Goal: Task Accomplishment & Management: Use online tool/utility

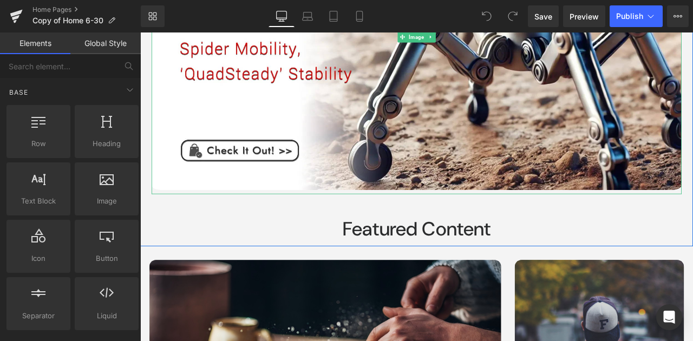
scroll to position [389, 0]
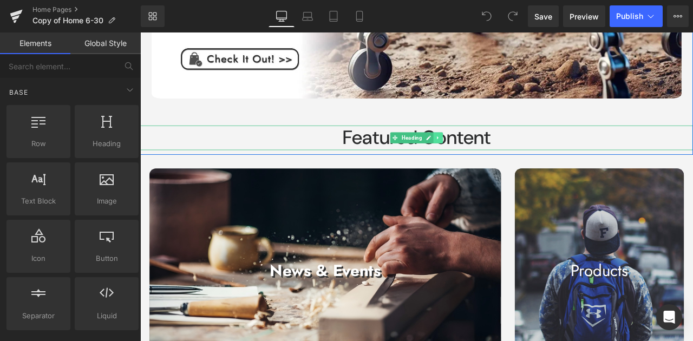
click at [488, 157] on link at bounding box center [493, 157] width 11 height 13
click at [505, 154] on link at bounding box center [510, 157] width 11 height 13
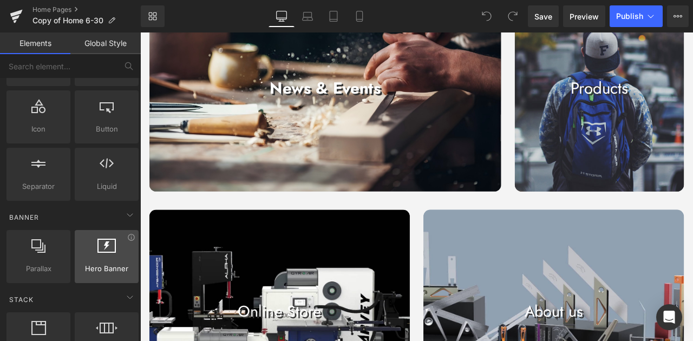
scroll to position [180, 0]
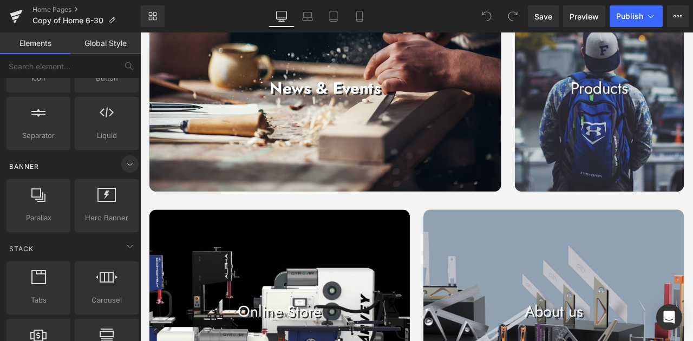
click at [126, 165] on icon at bounding box center [129, 164] width 13 height 13
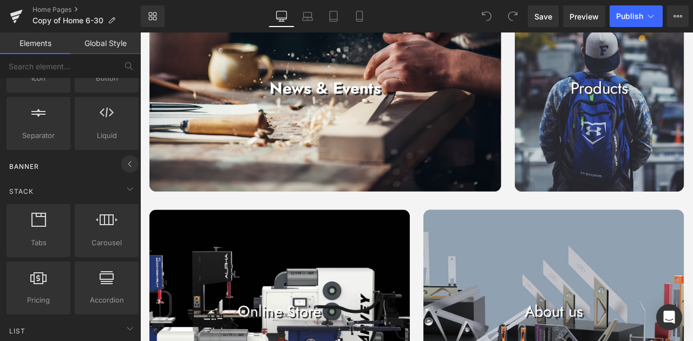
click at [126, 165] on icon at bounding box center [129, 164] width 13 height 13
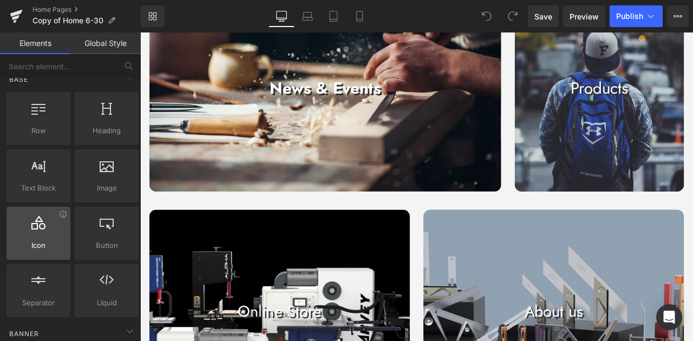
scroll to position [0, 0]
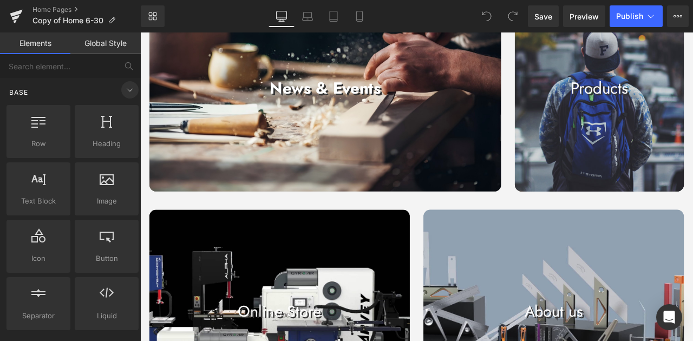
click at [123, 92] on icon at bounding box center [129, 89] width 13 height 13
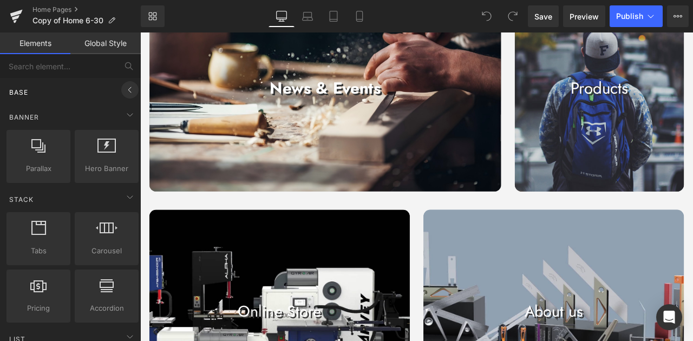
click at [123, 92] on icon at bounding box center [129, 89] width 13 height 13
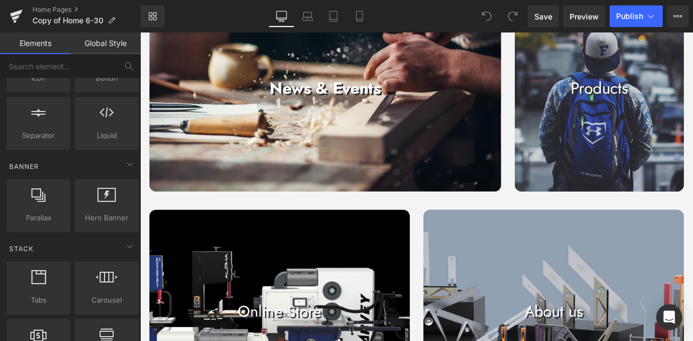
scroll to position [217, 0]
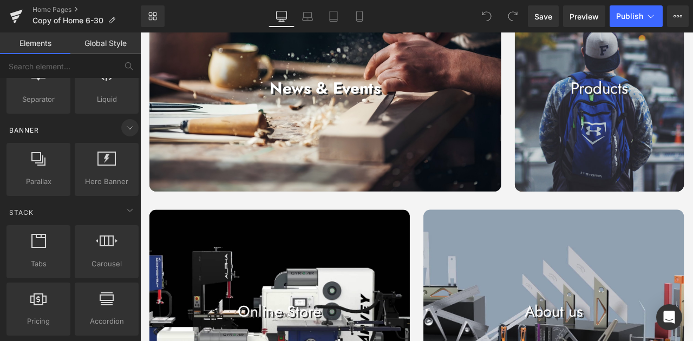
click at [123, 121] on icon at bounding box center [129, 127] width 13 height 13
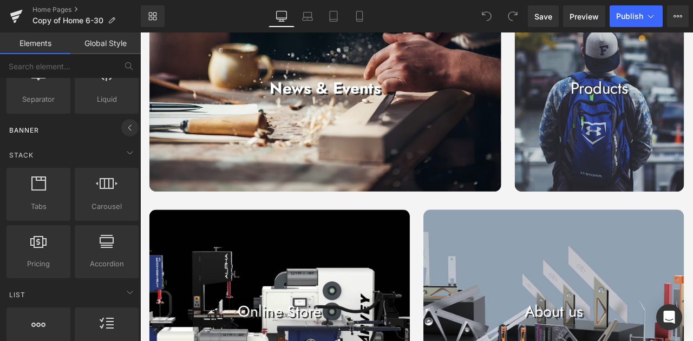
click at [123, 121] on icon at bounding box center [129, 127] width 13 height 13
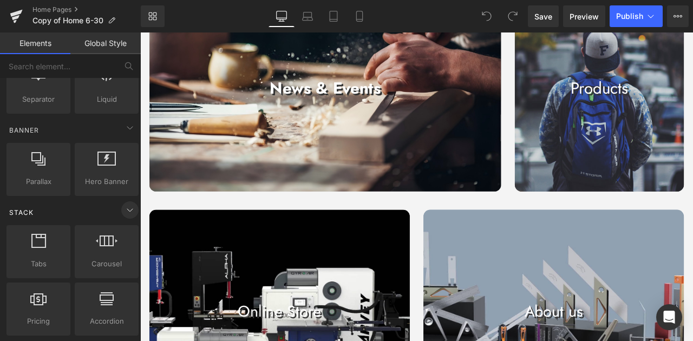
click at [132, 207] on span at bounding box center [129, 209] width 17 height 17
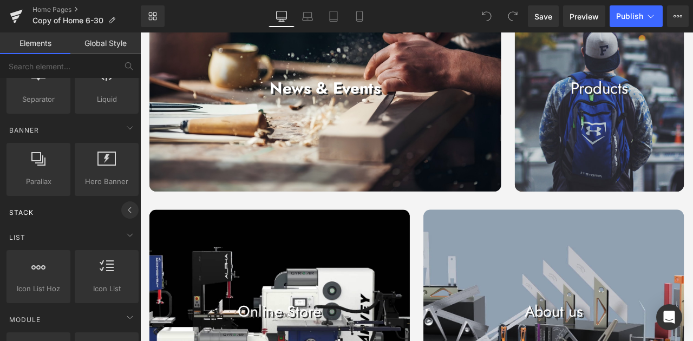
click at [132, 207] on span at bounding box center [129, 209] width 17 height 17
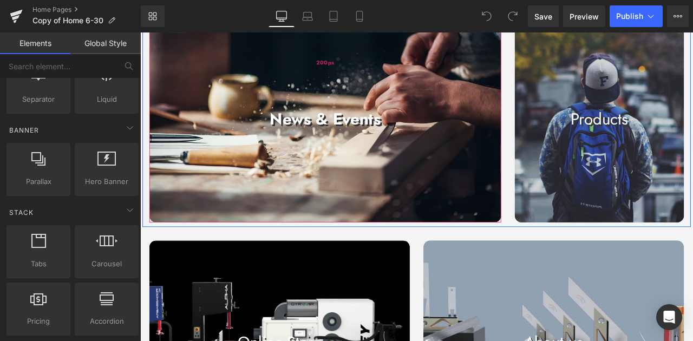
scroll to position [534, 0]
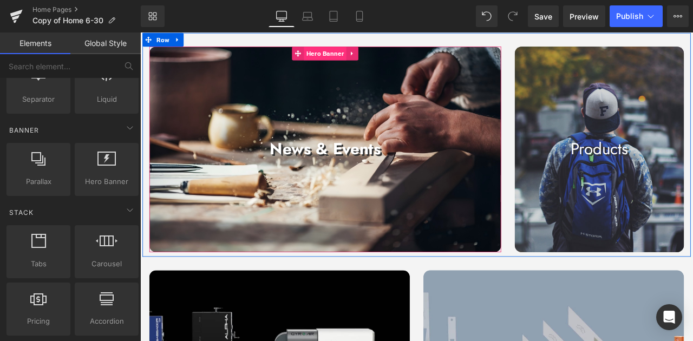
click at [359, 59] on span "Hero Banner" at bounding box center [359, 57] width 50 height 16
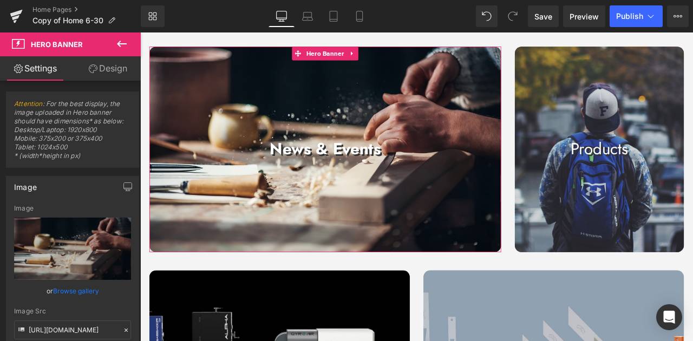
click at [107, 62] on link "Design" at bounding box center [108, 68] width 70 height 24
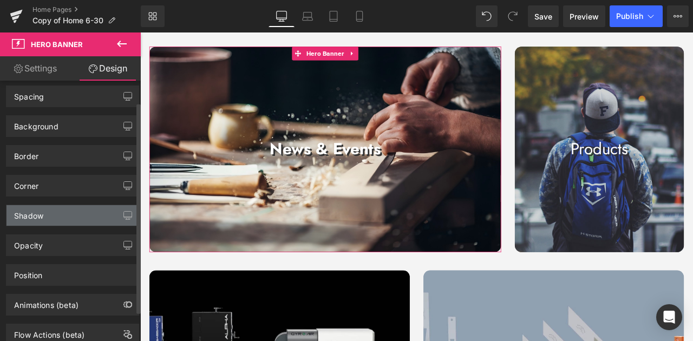
scroll to position [0, 0]
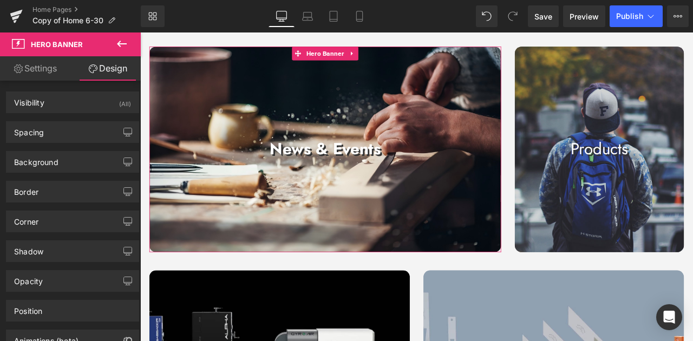
click at [35, 58] on link "Settings" at bounding box center [35, 68] width 70 height 24
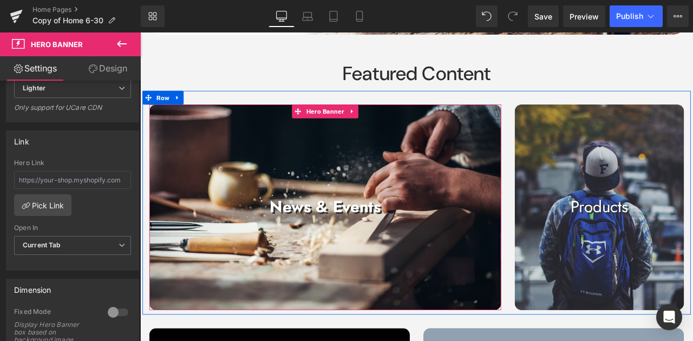
scroll to position [498, 0]
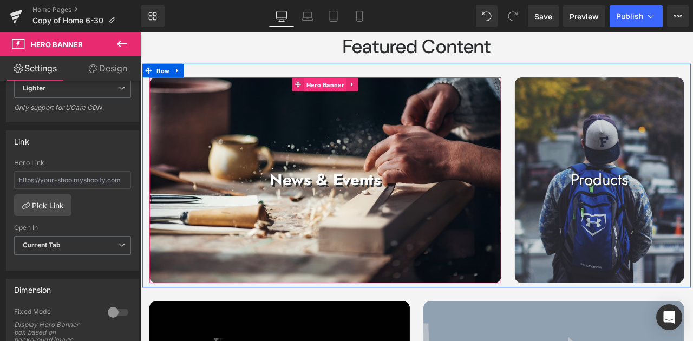
click at [337, 94] on span "Hero Banner" at bounding box center [359, 94] width 50 height 16
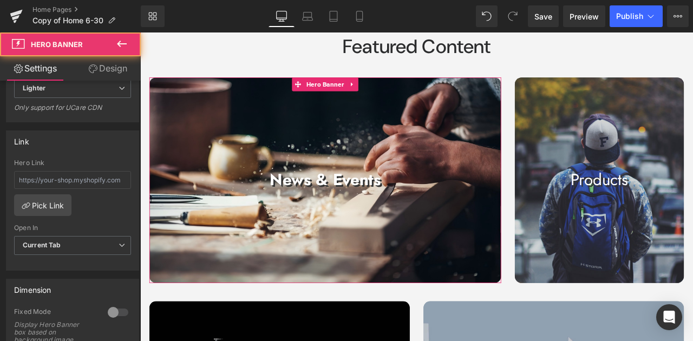
click at [108, 70] on link "Design" at bounding box center [108, 68] width 70 height 24
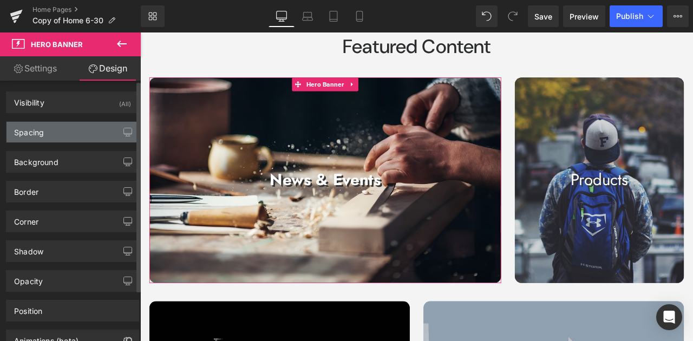
drag, startPoint x: 71, startPoint y: 133, endPoint x: 75, endPoint y: 145, distance: 11.8
click at [71, 132] on div "Spacing" at bounding box center [72, 132] width 132 height 21
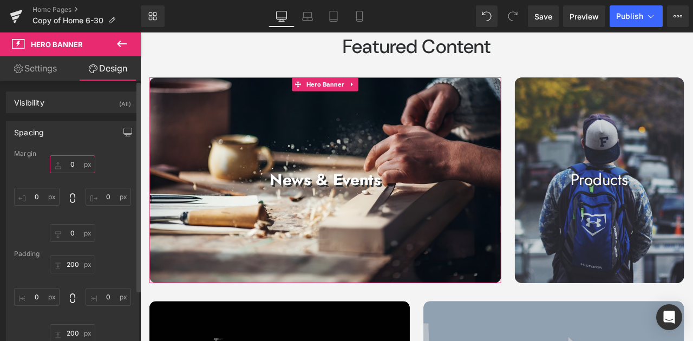
click at [77, 164] on input "0" at bounding box center [72, 164] width 45 height 18
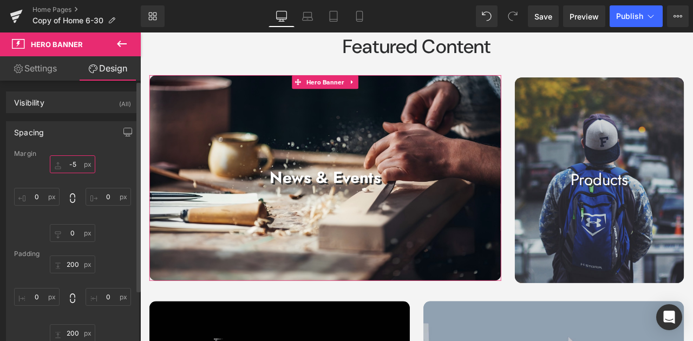
type input "-"
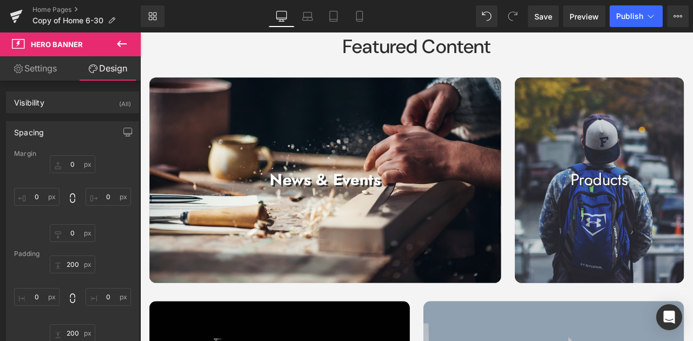
click at [124, 44] on icon at bounding box center [121, 43] width 13 height 13
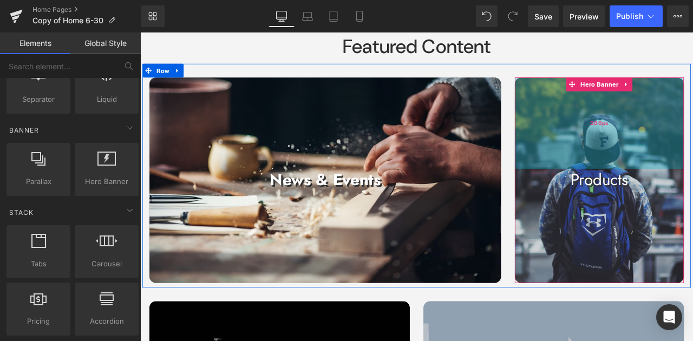
click at [650, 160] on div "200px" at bounding box center [684, 140] width 200 height 108
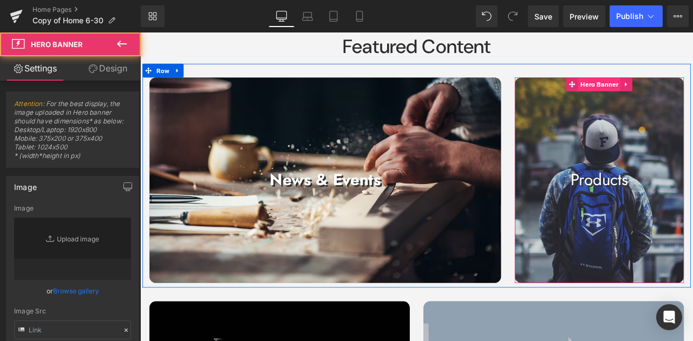
type input "https://d1um8515vdn9kb.cloudfront.net/images/hero.jpg"
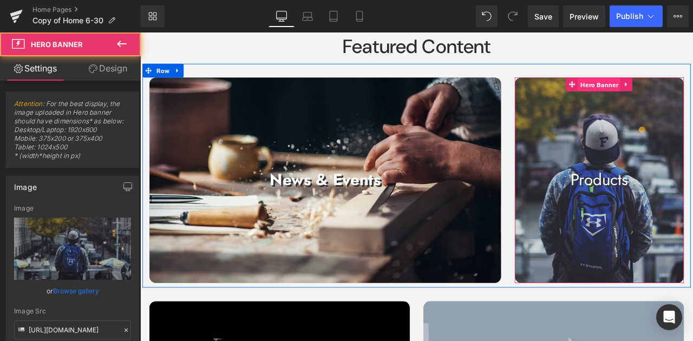
click at [679, 87] on span "Hero Banner" at bounding box center [684, 94] width 50 height 16
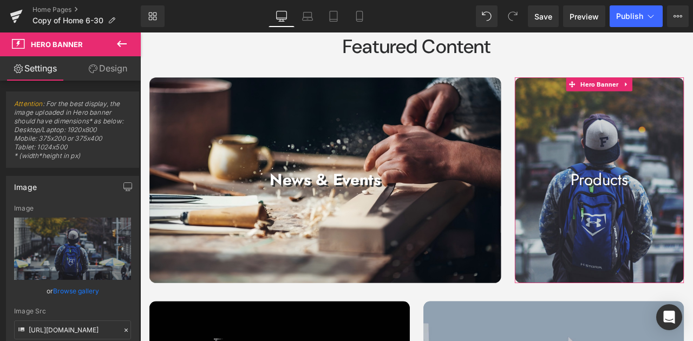
click at [96, 71] on link "Design" at bounding box center [108, 68] width 70 height 24
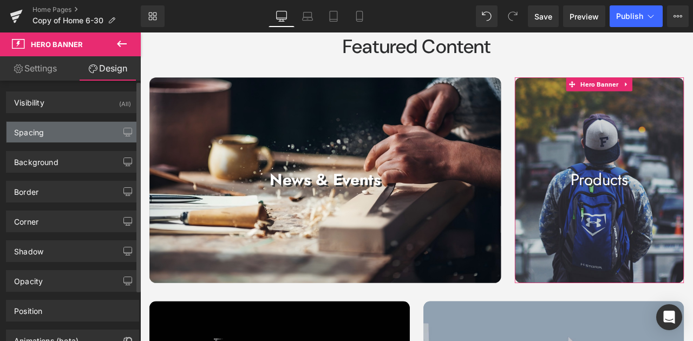
click at [60, 136] on div "Spacing" at bounding box center [72, 132] width 132 height 21
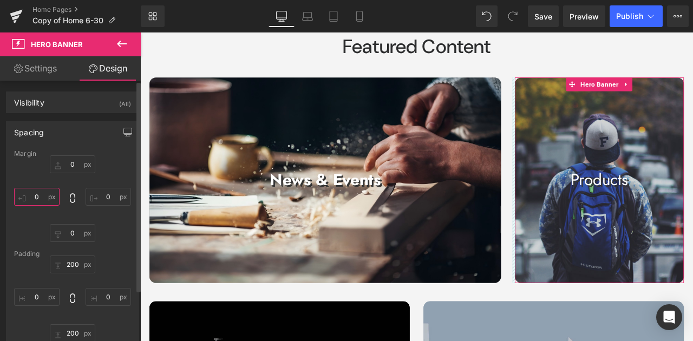
click at [47, 192] on input "0" at bounding box center [36, 197] width 45 height 18
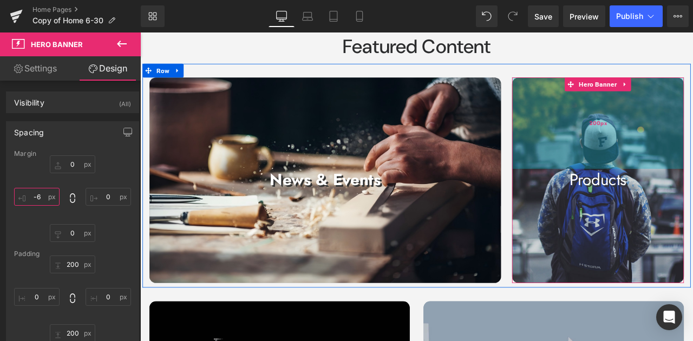
type input "-"
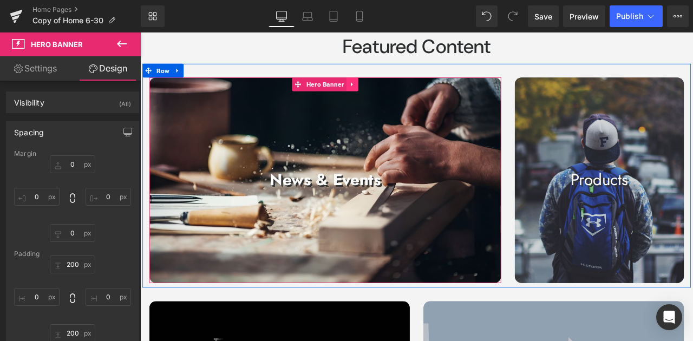
click at [394, 97] on link at bounding box center [392, 94] width 14 height 16
click at [383, 96] on icon at bounding box center [385, 94] width 8 height 8
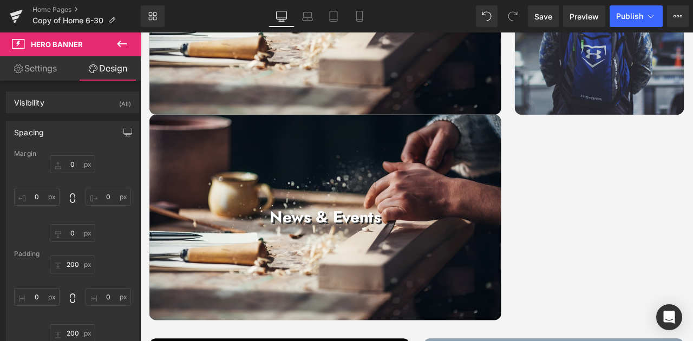
scroll to position [651, 0]
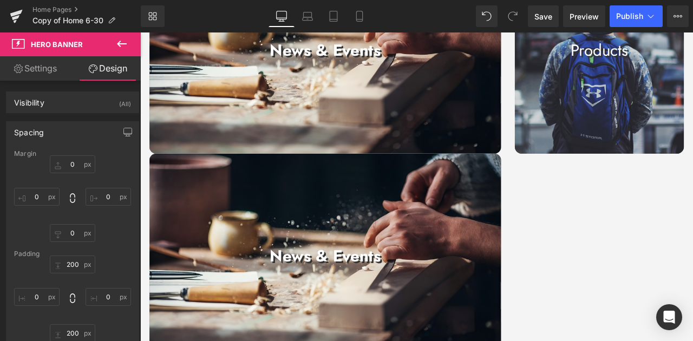
click at [471, 236] on div at bounding box center [359, 298] width 417 height 244
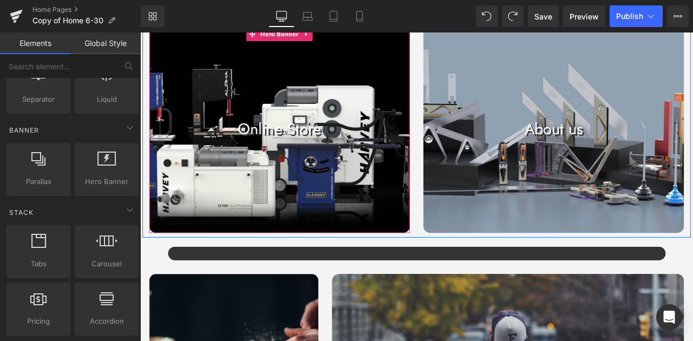
scroll to position [795, 0]
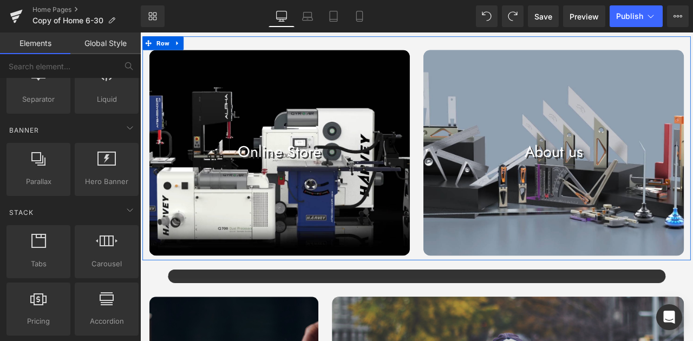
click at [583, 200] on div at bounding box center [630, 176] width 309 height 244
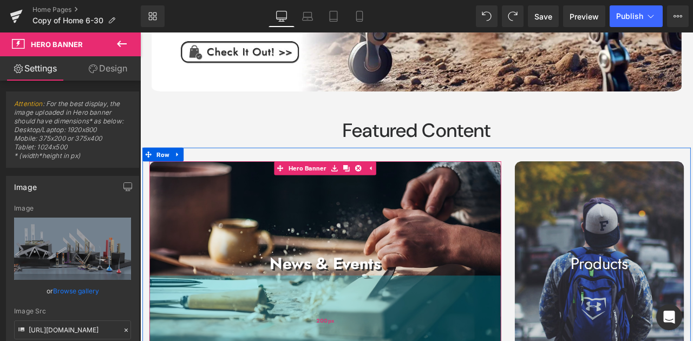
scroll to position [543, 0]
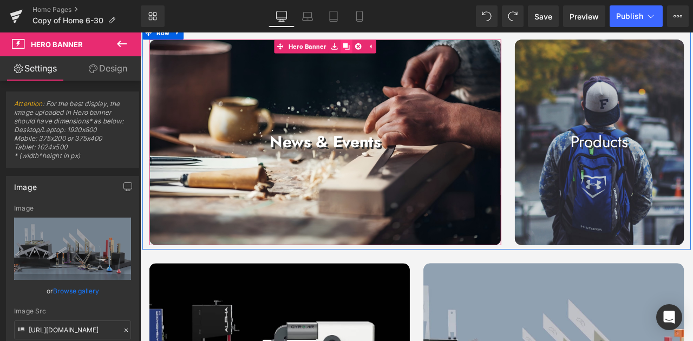
click at [378, 50] on link at bounding box center [385, 49] width 14 height 16
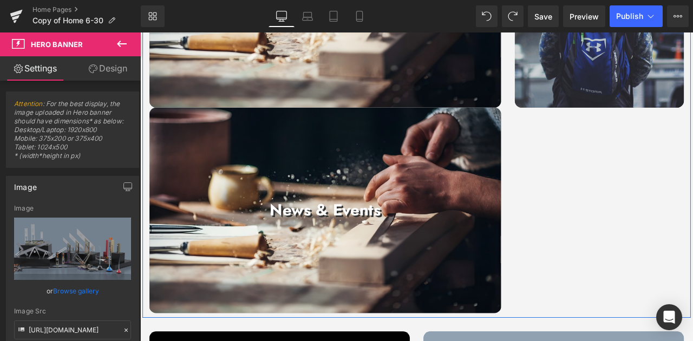
drag, startPoint x: 331, startPoint y: 269, endPoint x: 335, endPoint y: 257, distance: 12.5
click at [331, 268] on div at bounding box center [359, 244] width 417 height 244
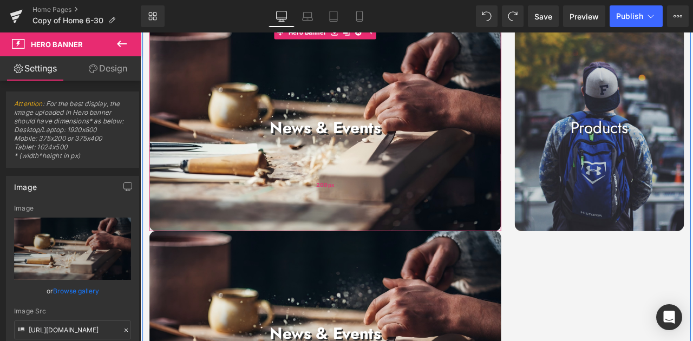
scroll to position [607, 0]
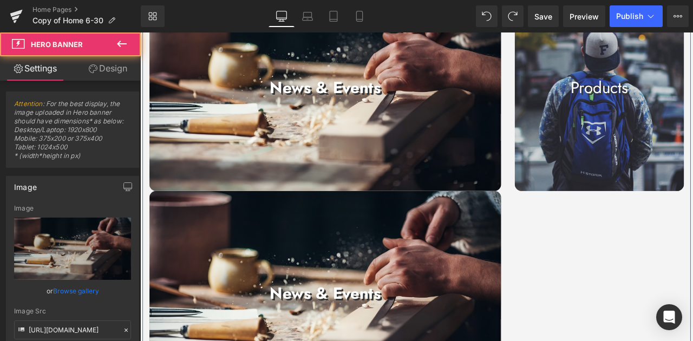
click at [356, 256] on div at bounding box center [359, 342] width 417 height 244
click at [355, 233] on span "Hero Banner" at bounding box center [359, 228] width 50 height 16
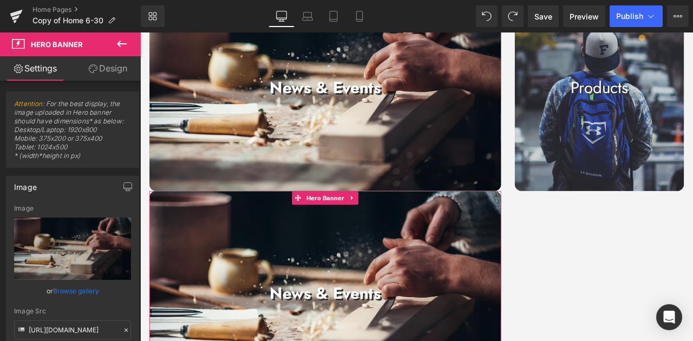
click at [113, 76] on link "Design" at bounding box center [108, 68] width 70 height 24
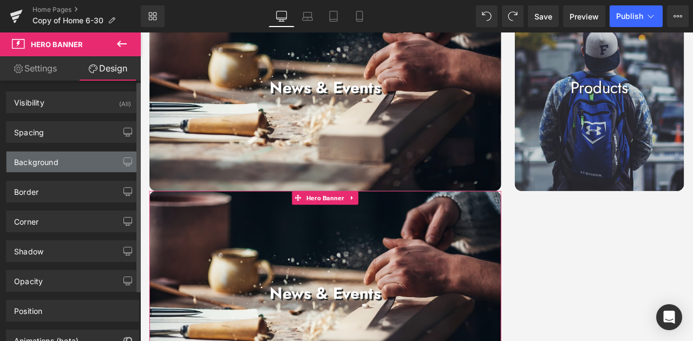
click at [64, 167] on div "Background" at bounding box center [72, 162] width 132 height 21
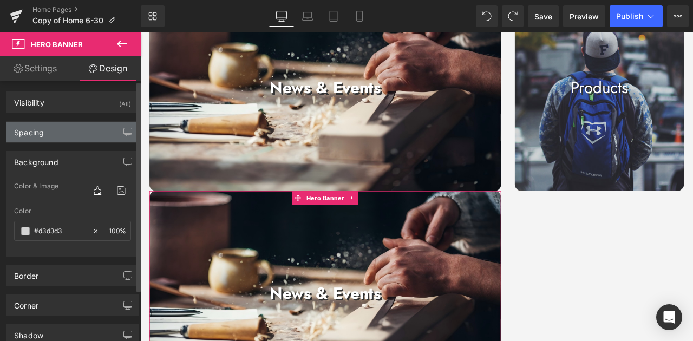
click at [79, 138] on div "Spacing" at bounding box center [72, 132] width 132 height 21
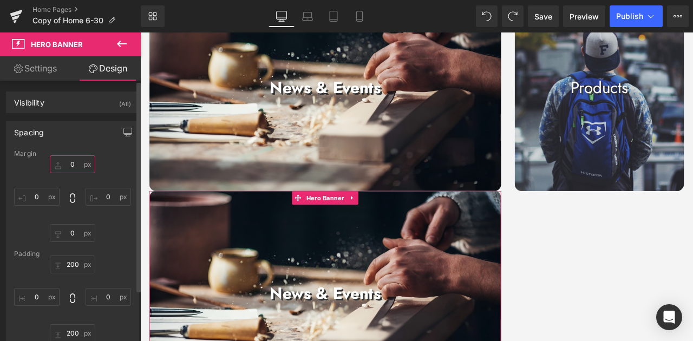
click at [71, 167] on input "0" at bounding box center [72, 164] width 45 height 18
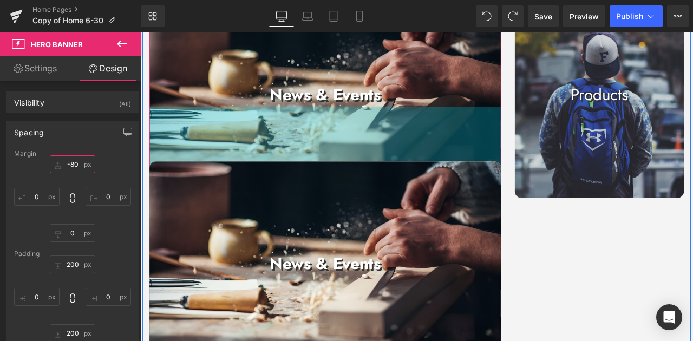
scroll to position [534, 0]
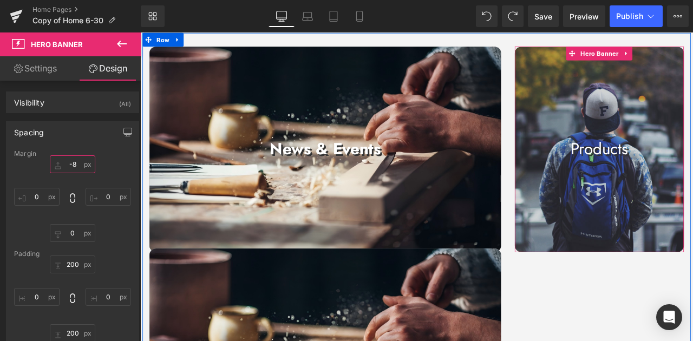
type input "-"
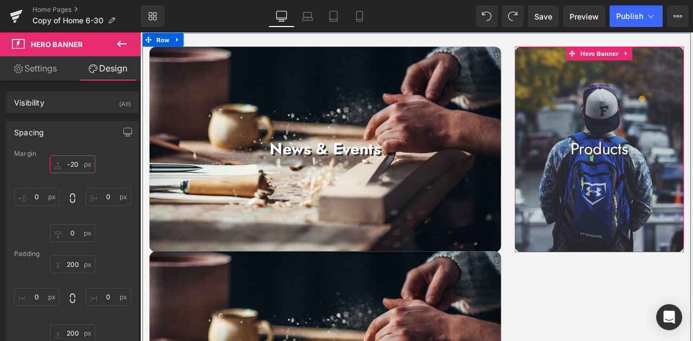
type input "-200"
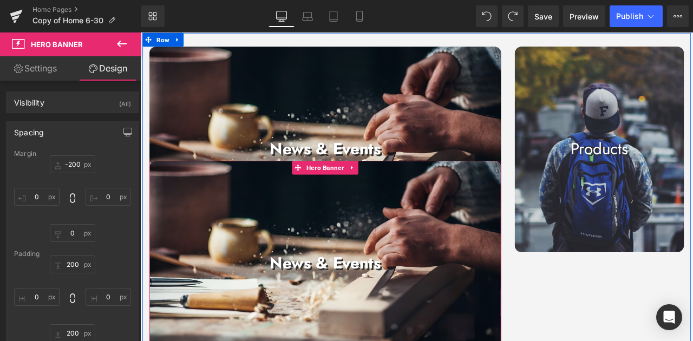
click at [469, 285] on div at bounding box center [359, 307] width 417 height 244
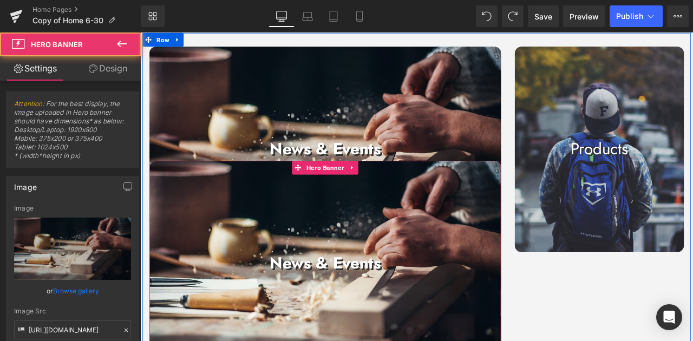
click at [469, 285] on div at bounding box center [359, 307] width 417 height 244
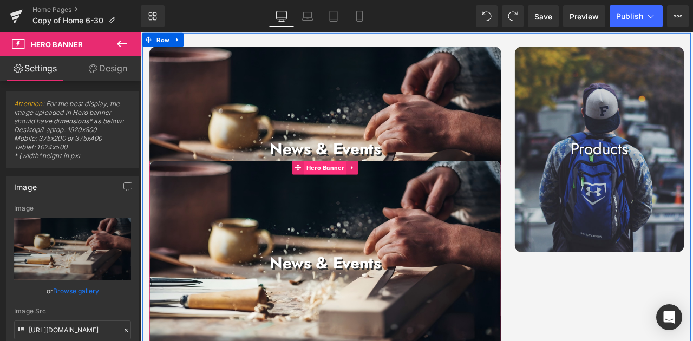
click at [349, 187] on span "Hero Banner" at bounding box center [359, 193] width 50 height 16
click at [388, 195] on icon at bounding box center [392, 193] width 8 height 8
click at [392, 197] on link at bounding box center [399, 193] width 14 height 16
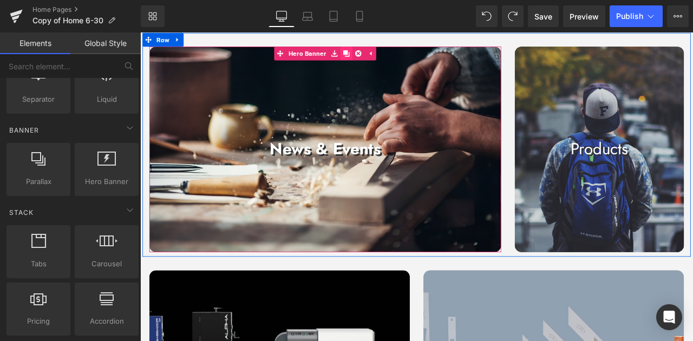
click at [385, 54] on icon at bounding box center [385, 58] width 8 height 8
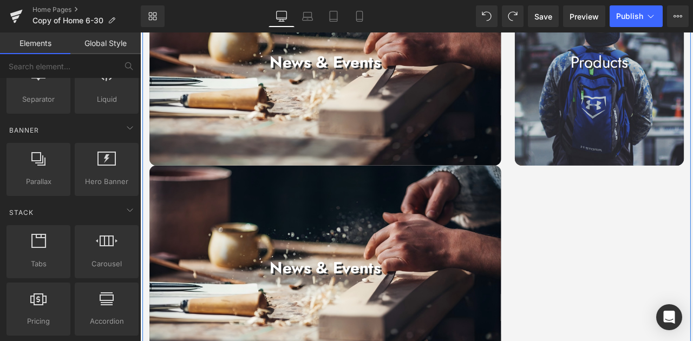
scroll to position [612, 0]
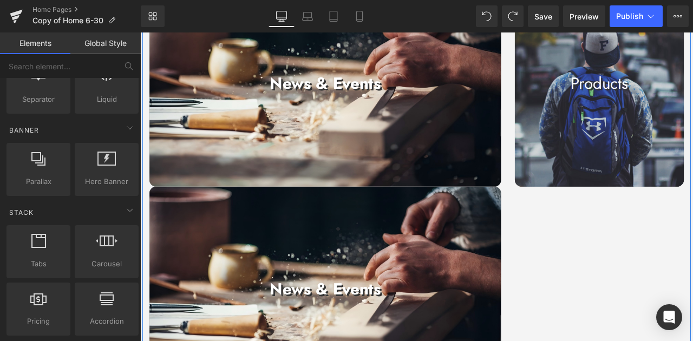
click at [345, 258] on div at bounding box center [359, 337] width 417 height 244
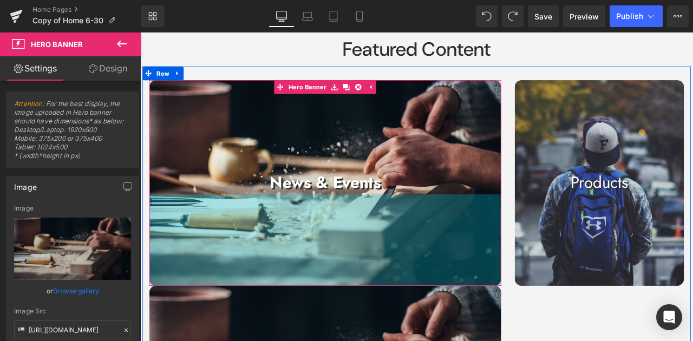
scroll to position [540, 0]
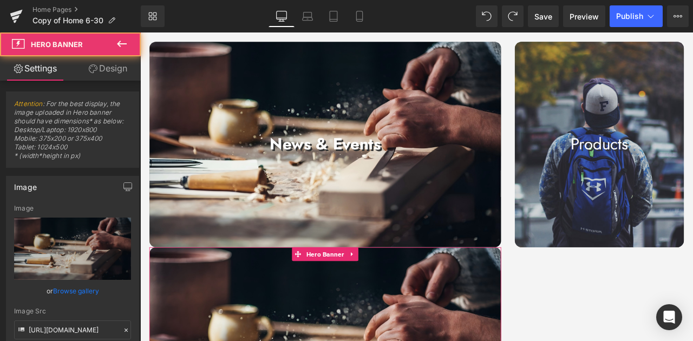
click at [107, 75] on link "Design" at bounding box center [108, 68] width 70 height 24
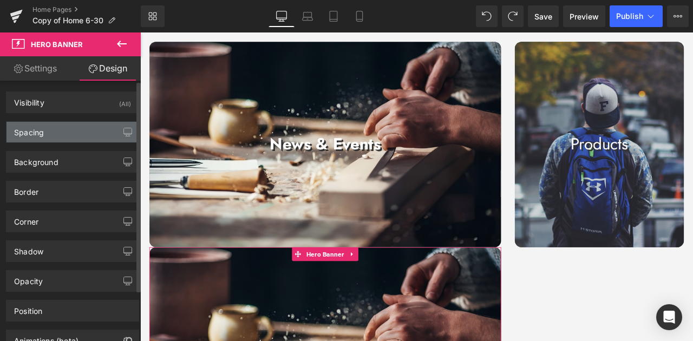
click at [68, 128] on div "Spacing" at bounding box center [72, 132] width 132 height 21
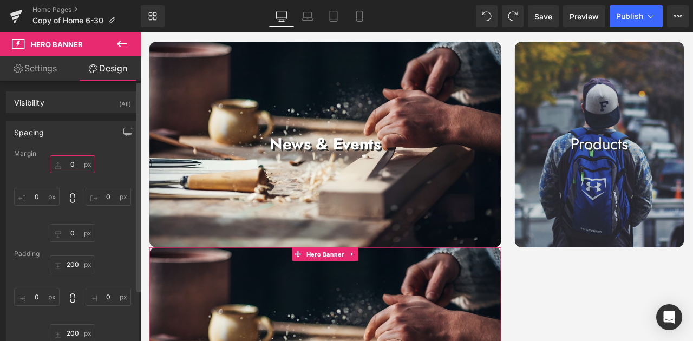
click at [76, 164] on input "0" at bounding box center [72, 164] width 45 height 18
type input "-200"
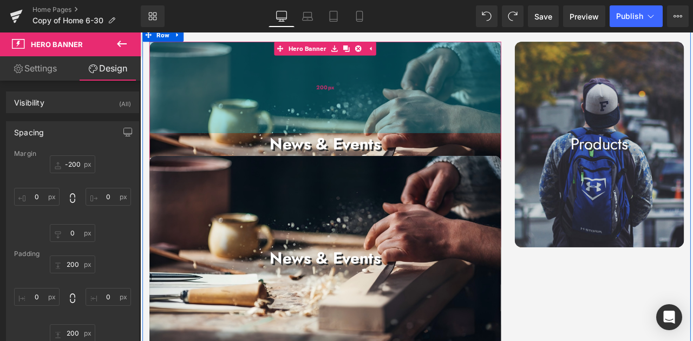
click at [213, 71] on div "200px" at bounding box center [359, 97] width 417 height 108
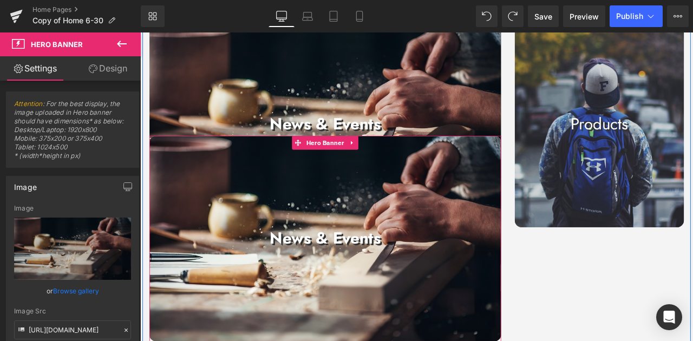
scroll to position [576, 0]
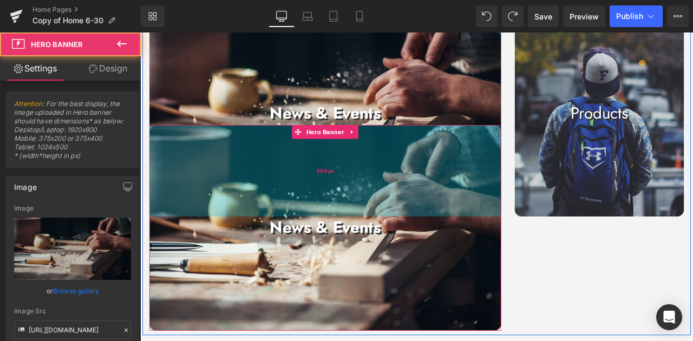
click at [528, 155] on div "200px" at bounding box center [359, 196] width 417 height 108
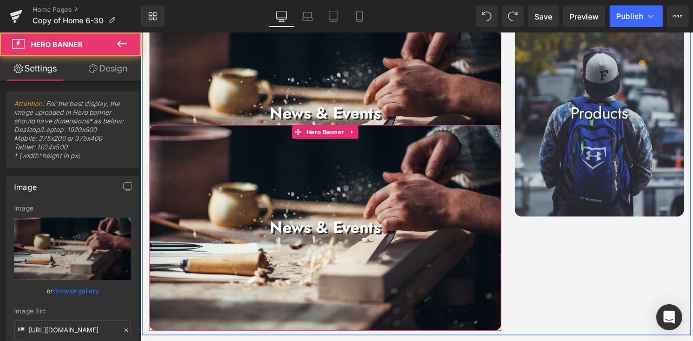
click at [526, 308] on div at bounding box center [359, 264] width 417 height 244
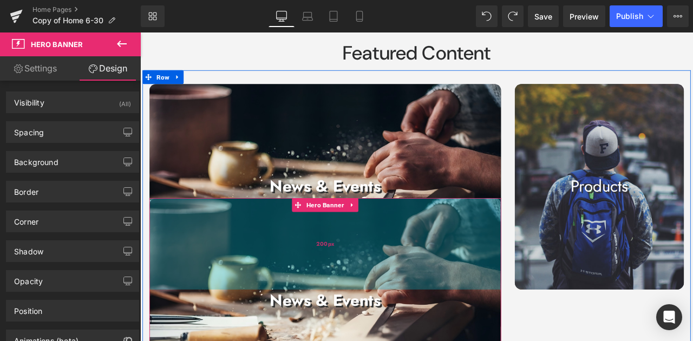
scroll to position [554, 0]
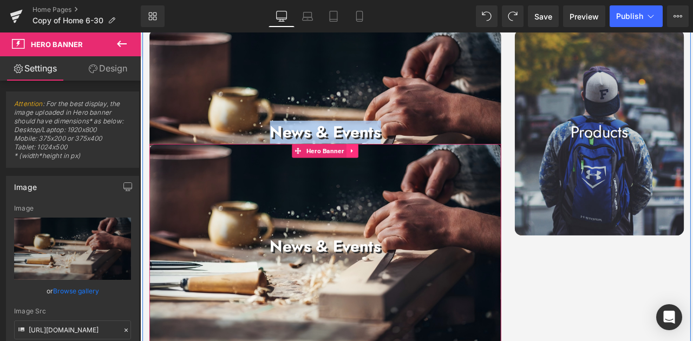
click at [389, 173] on icon at bounding box center [392, 173] width 8 height 8
click at [400, 170] on link at bounding box center [399, 173] width 14 height 16
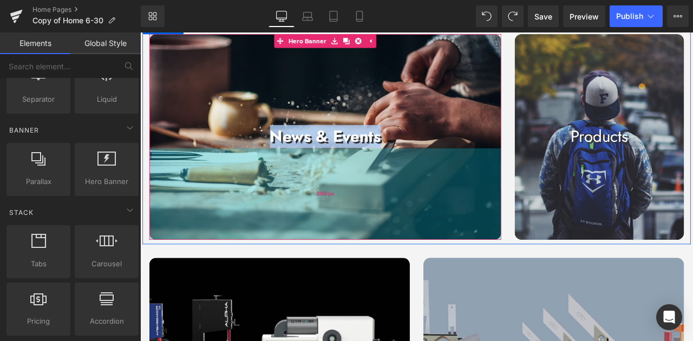
scroll to position [446, 0]
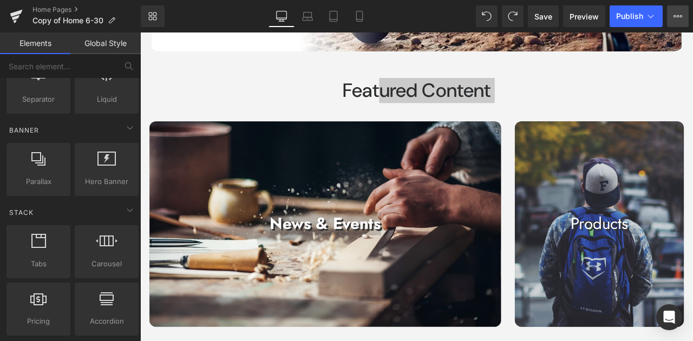
click at [670, 16] on button "View Live Page View with current Template Save Template to Library Schedule Pub…" at bounding box center [678, 16] width 22 height 22
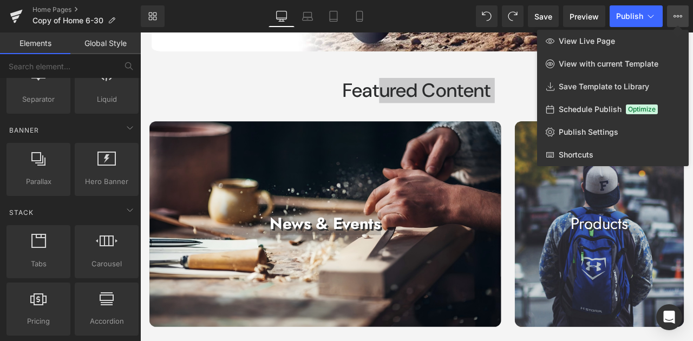
click at [500, 67] on div at bounding box center [416, 186] width 553 height 309
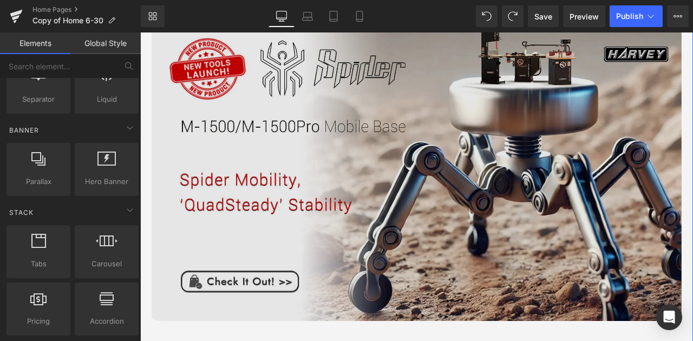
scroll to position [121, 0]
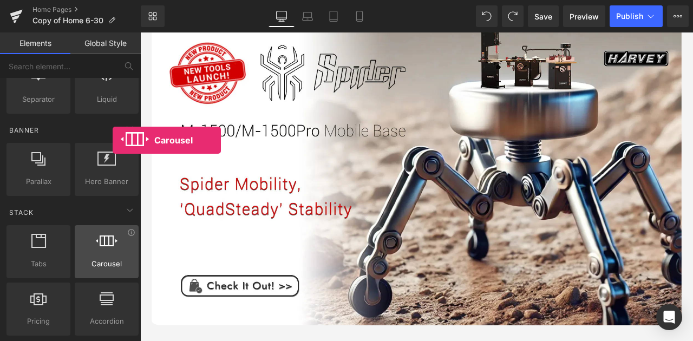
click at [113, 242] on icon at bounding box center [107, 241] width 22 height 14
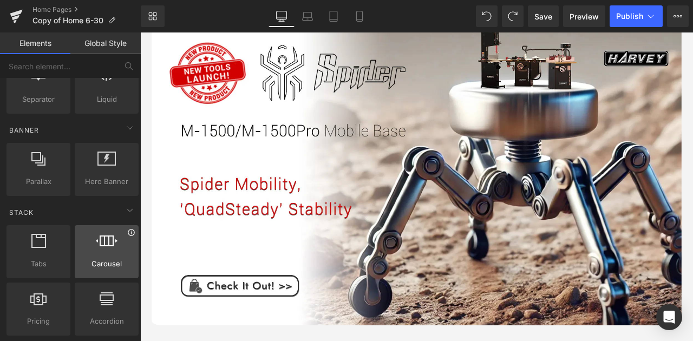
click at [128, 233] on icon at bounding box center [131, 233] width 8 height 8
click at [127, 229] on icon at bounding box center [131, 233] width 8 height 8
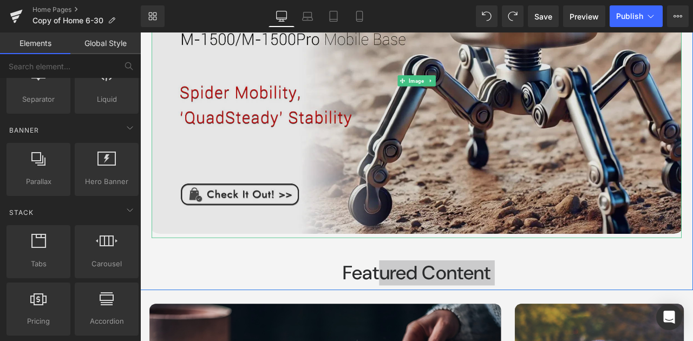
scroll to position [265, 0]
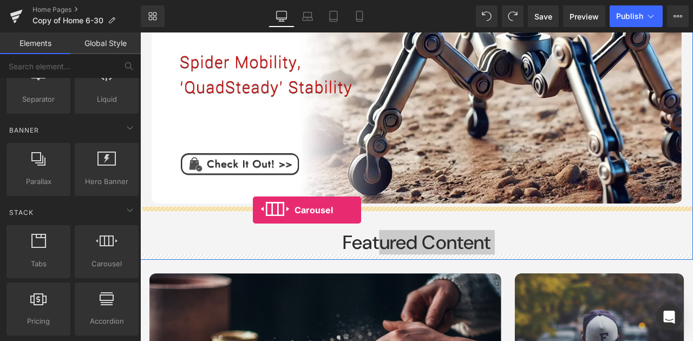
drag, startPoint x: 258, startPoint y: 281, endPoint x: 274, endPoint y: 243, distance: 40.5
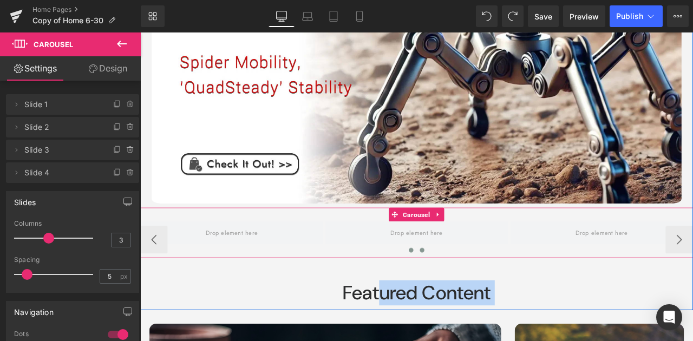
click at [475, 290] on button at bounding box center [474, 290] width 13 height 11
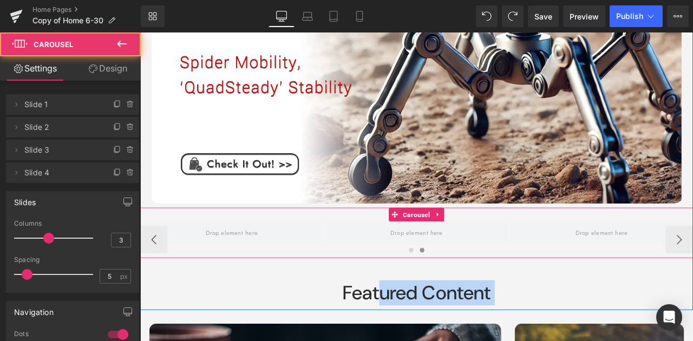
click at [475, 290] on button at bounding box center [474, 290] width 13 height 11
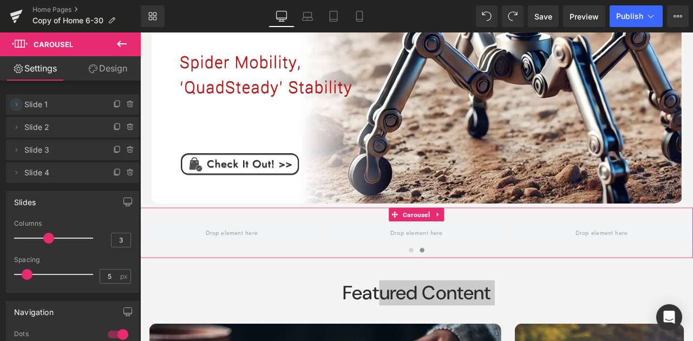
click at [20, 104] on icon at bounding box center [16, 104] width 9 height 9
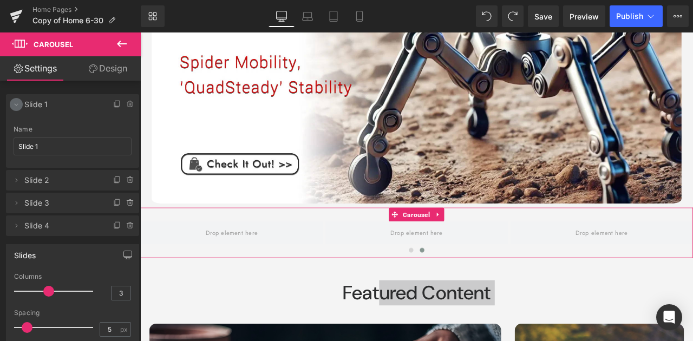
click at [20, 104] on icon at bounding box center [16, 104] width 9 height 9
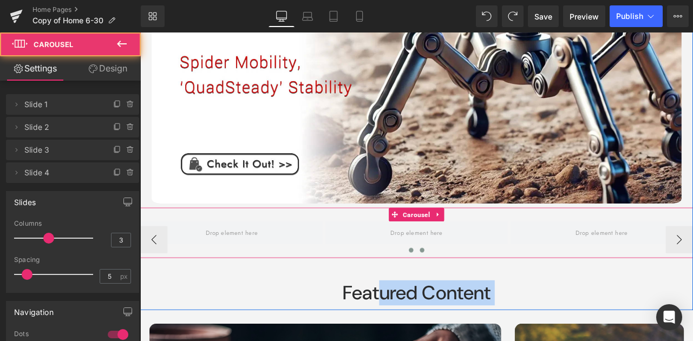
click at [461, 291] on button at bounding box center [461, 290] width 13 height 11
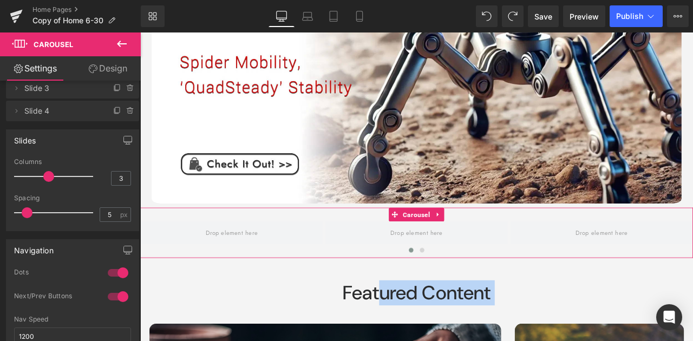
scroll to position [72, 0]
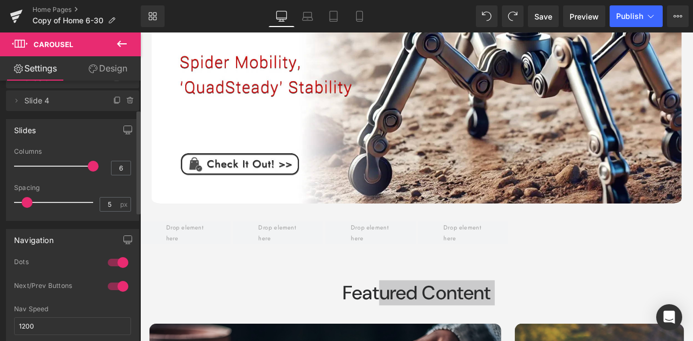
drag, startPoint x: 49, startPoint y: 166, endPoint x: 100, endPoint y: 166, distance: 50.9
click at [100, 166] on div "Columns 6" at bounding box center [72, 166] width 117 height 36
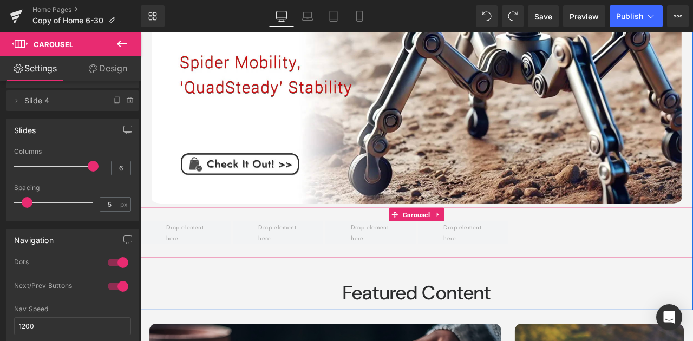
click at [682, 256] on div at bounding box center [467, 269] width 655 height 27
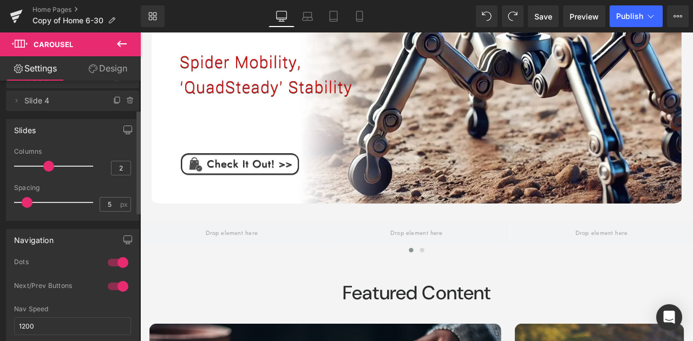
type input "1"
drag, startPoint x: 88, startPoint y: 165, endPoint x: 15, endPoint y: 166, distance: 73.7
click at [15, 166] on span at bounding box center [19, 166] width 11 height 11
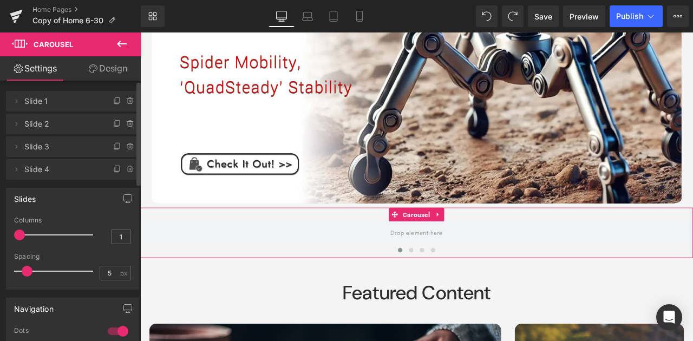
scroll to position [0, 0]
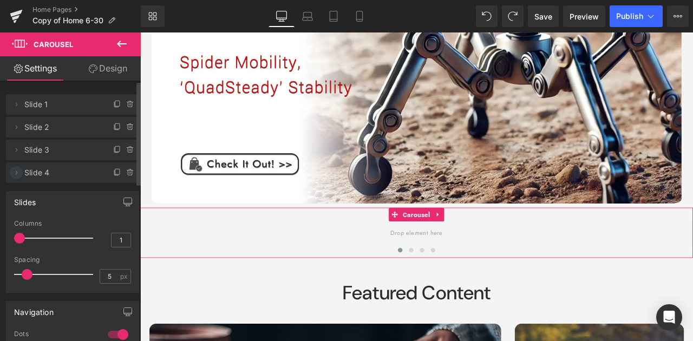
click at [18, 173] on icon at bounding box center [16, 172] width 9 height 9
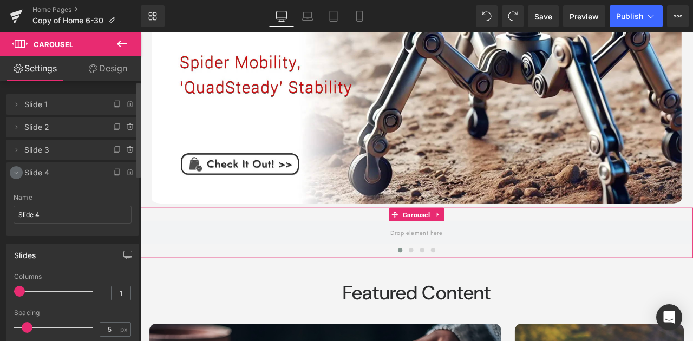
click at [18, 173] on icon at bounding box center [16, 172] width 9 height 9
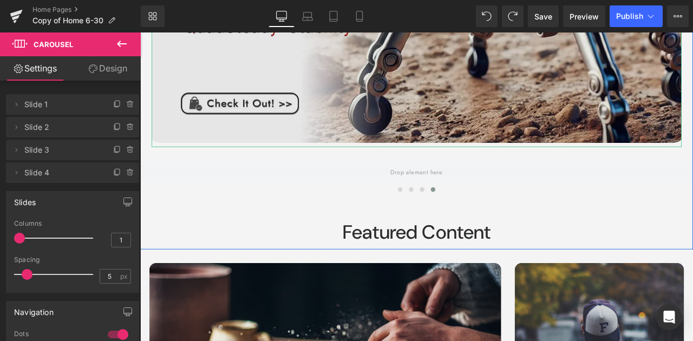
scroll to position [337, 0]
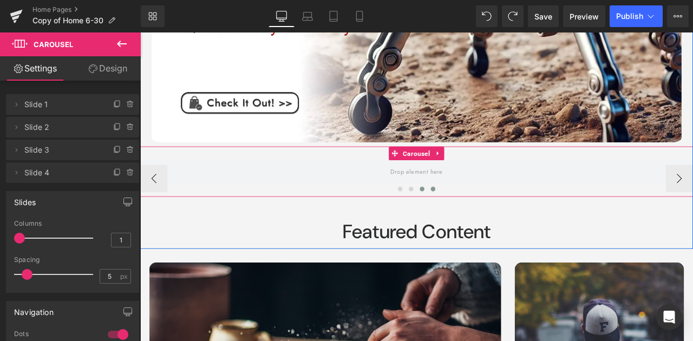
click at [474, 219] on button at bounding box center [474, 218] width 13 height 11
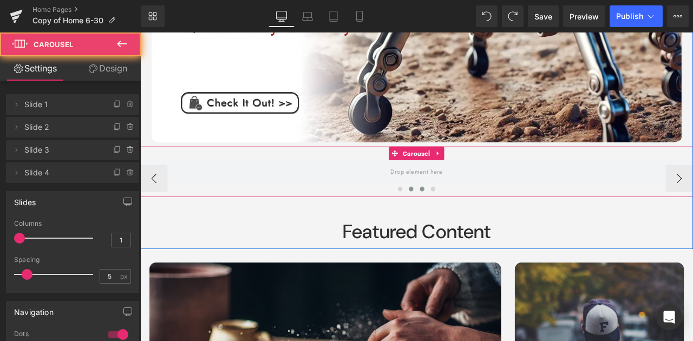
click at [460, 216] on span at bounding box center [461, 218] width 5 height 5
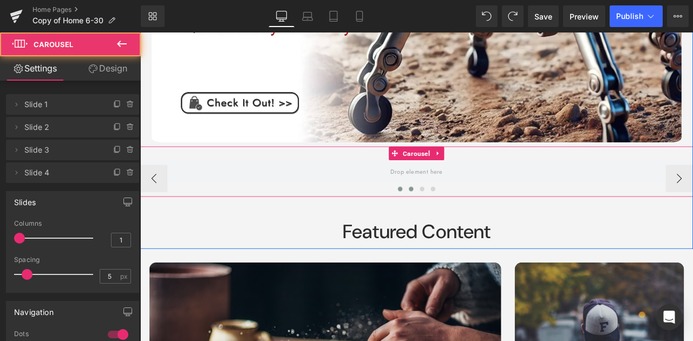
click at [451, 216] on button at bounding box center [448, 218] width 13 height 11
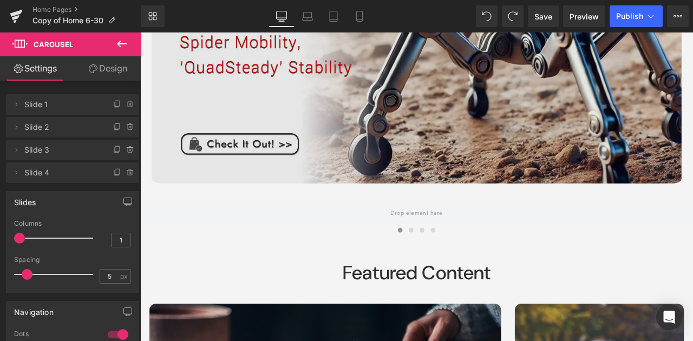
scroll to position [211, 0]
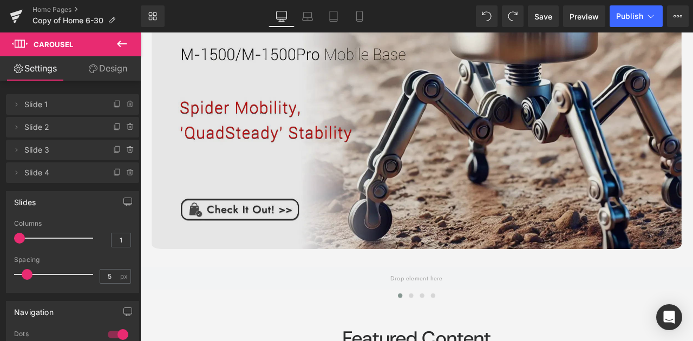
click at [422, 142] on img at bounding box center [468, 107] width 628 height 373
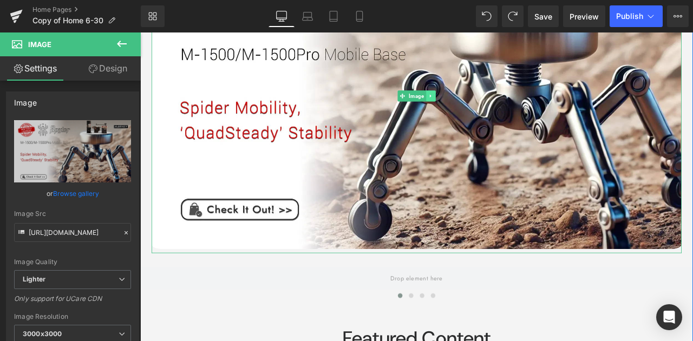
click at [481, 109] on icon at bounding box center [484, 108] width 6 height 6
click at [485, 108] on link at bounding box center [490, 107] width 11 height 13
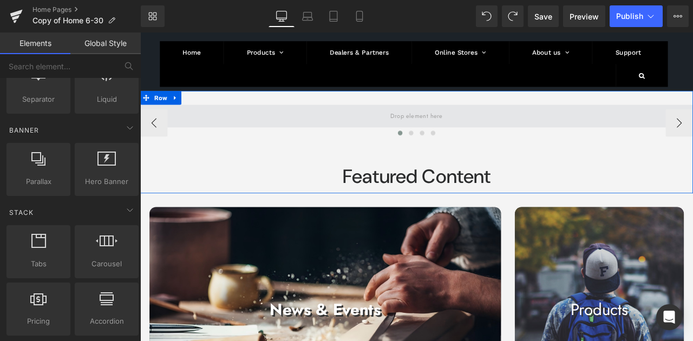
scroll to position [0, 0]
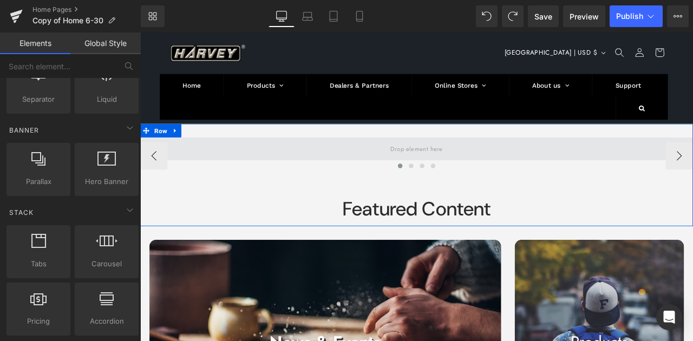
click at [451, 168] on span at bounding box center [467, 170] width 69 height 18
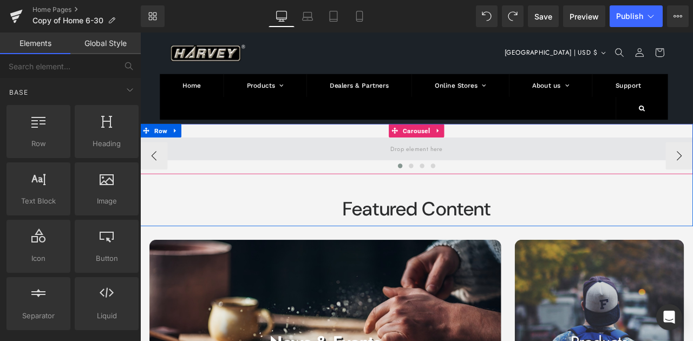
click at [394, 165] on span at bounding box center [467, 170] width 655 height 27
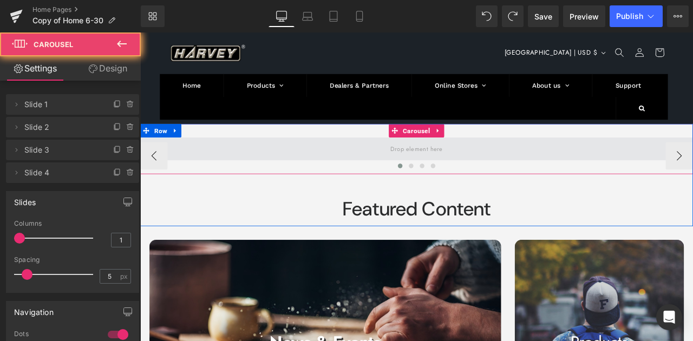
click at [418, 172] on span at bounding box center [467, 170] width 655 height 27
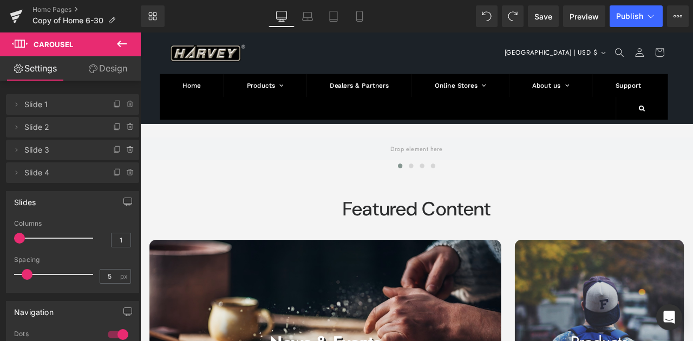
click at [117, 51] on button at bounding box center [122, 44] width 38 height 24
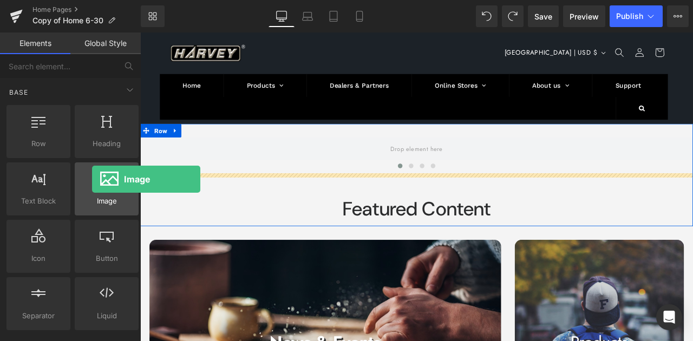
drag, startPoint x: 98, startPoint y: 193, endPoint x: 92, endPoint y: 179, distance: 14.8
click at [92, 179] on div at bounding box center [106, 183] width 57 height 24
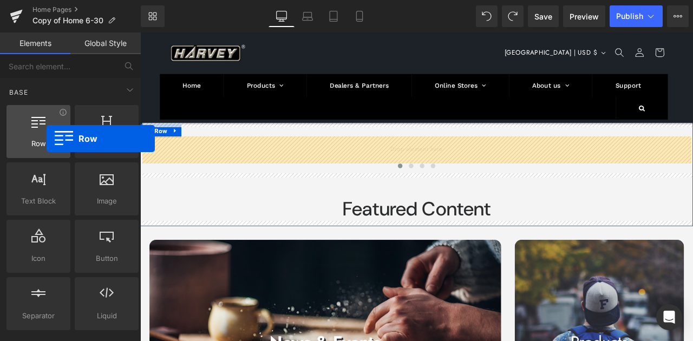
drag, startPoint x: 50, startPoint y: 129, endPoint x: 47, endPoint y: 139, distance: 10.5
click at [47, 139] on div "Row rows, columns, layouts, div" at bounding box center [38, 131] width 64 height 53
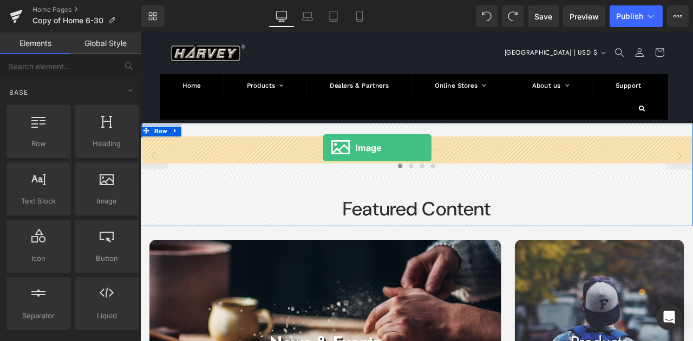
drag, startPoint x: 255, startPoint y: 226, endPoint x: 357, endPoint y: 169, distance: 116.6
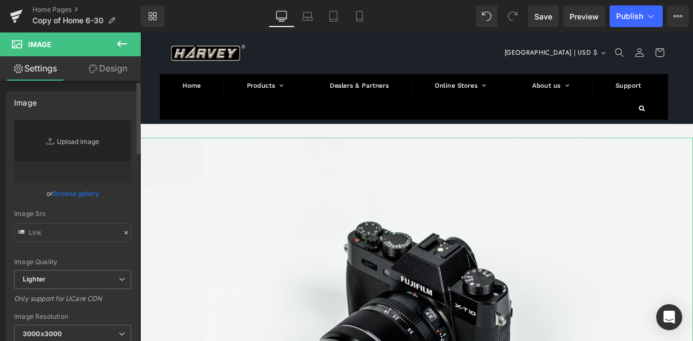
click at [81, 140] on link "Replace Image" at bounding box center [72, 151] width 117 height 62
type input "//d1um8515vdn9kb.cloudfront.net/images/parallax.jpg"
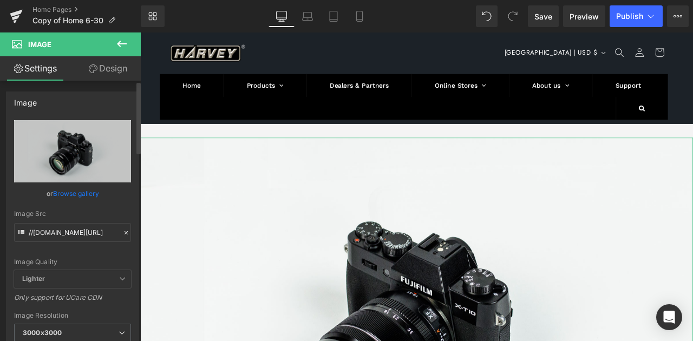
click at [78, 191] on link "Browse gallery" at bounding box center [76, 193] width 46 height 19
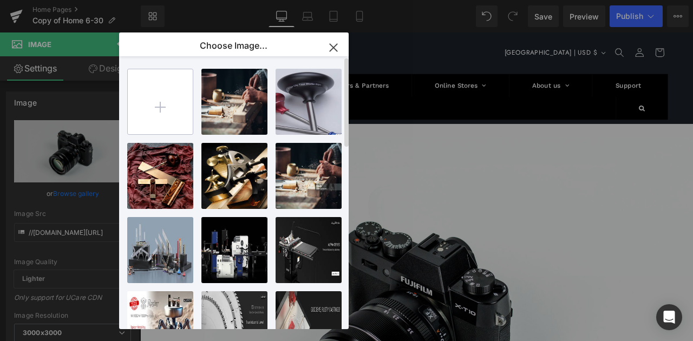
click at [166, 92] on input "file" at bounding box center [160, 101] width 65 height 65
click at [335, 44] on icon "button" at bounding box center [333, 47] width 17 height 17
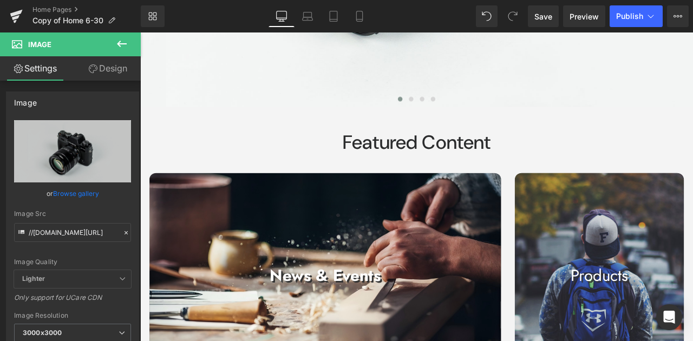
scroll to position [534, 0]
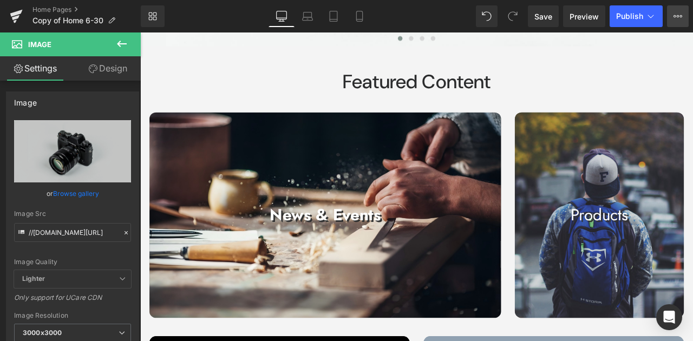
click at [677, 11] on button "View Live Page View with current Template Save Template to Library Schedule Pub…" at bounding box center [678, 16] width 22 height 22
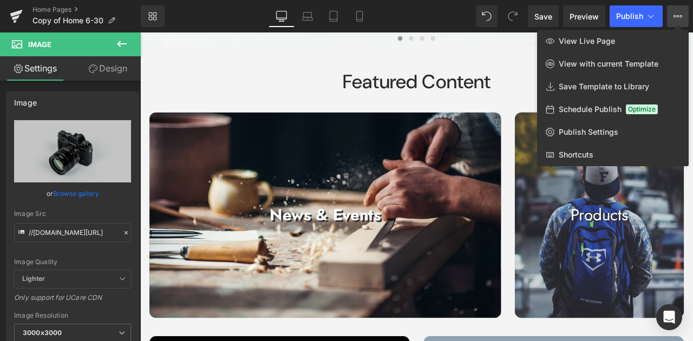
click at [400, 14] on div "Library Desktop Desktop Laptop Tablet Mobile Save Preview Publish Scheduled Vie…" at bounding box center [417, 16] width 552 height 22
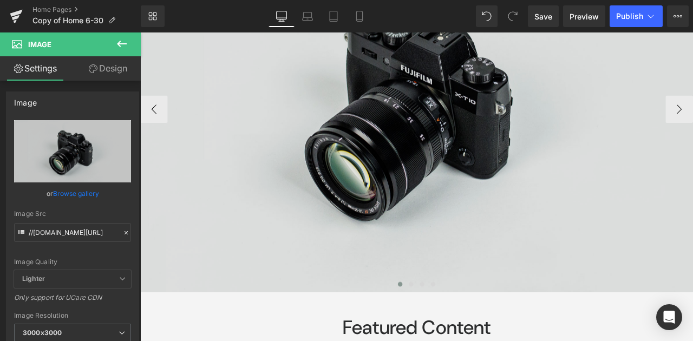
scroll to position [317, 0]
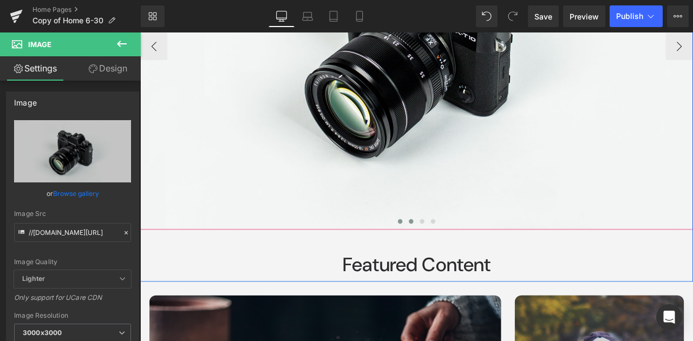
click at [455, 255] on button at bounding box center [461, 256] width 13 height 11
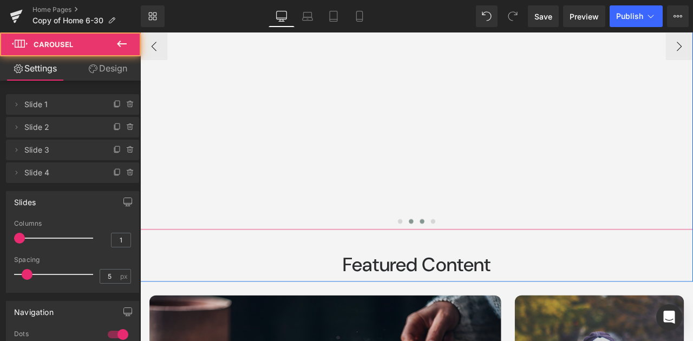
click at [472, 257] on span at bounding box center [474, 255] width 5 height 5
click at [485, 258] on span at bounding box center [487, 255] width 5 height 5
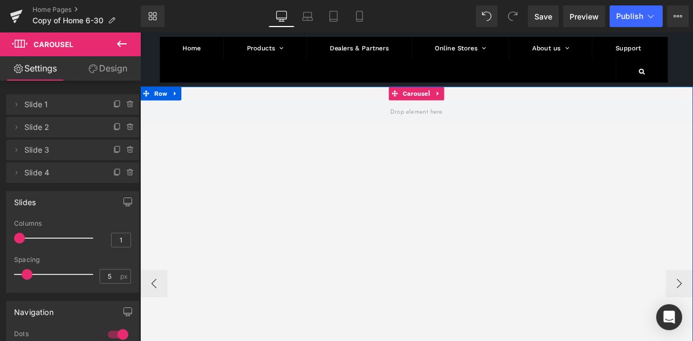
scroll to position [0, 0]
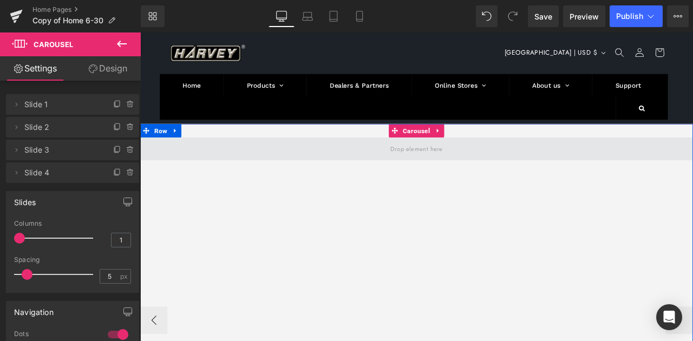
click at [465, 162] on span at bounding box center [467, 170] width 69 height 18
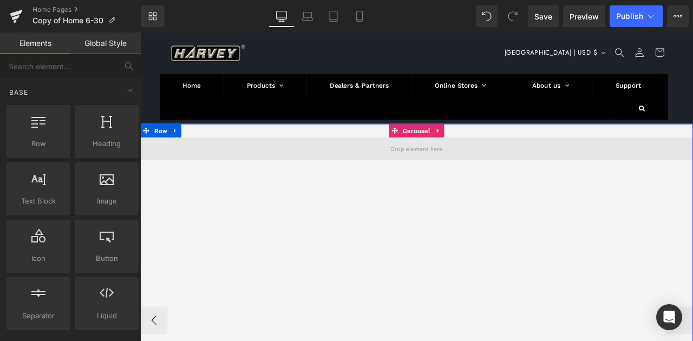
click at [478, 166] on span at bounding box center [467, 170] width 69 height 18
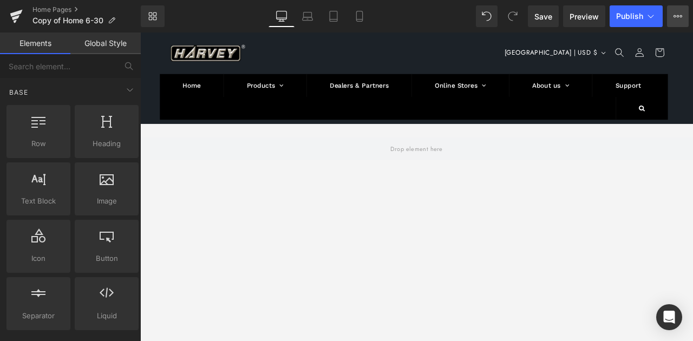
click at [671, 17] on button "View Live Page View with current Template Save Template to Library Schedule Pub…" at bounding box center [678, 16] width 22 height 22
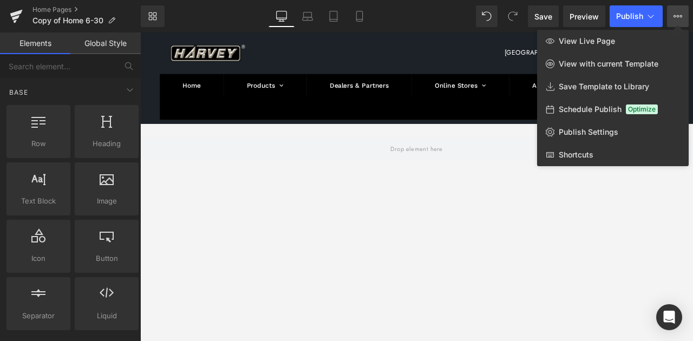
click at [671, 17] on button "View Live Page View with current Template Save Template to Library Schedule Pub…" at bounding box center [678, 16] width 22 height 22
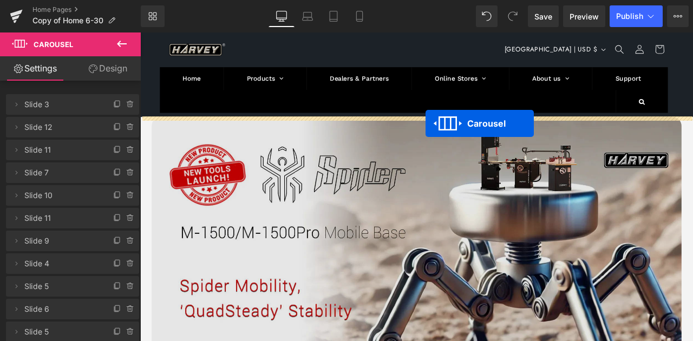
drag, startPoint x: 437, startPoint y: 91, endPoint x: 478, endPoint y: 140, distance: 64.2
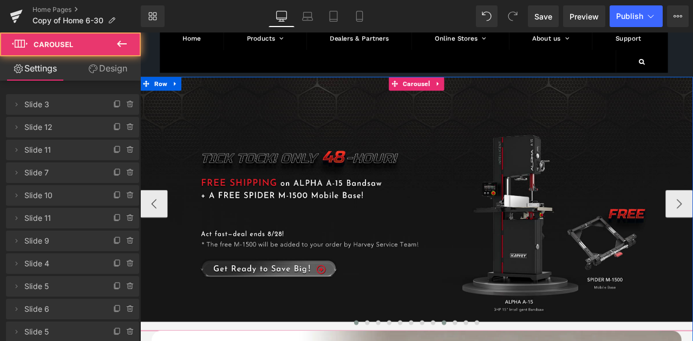
scroll to position [252, 0]
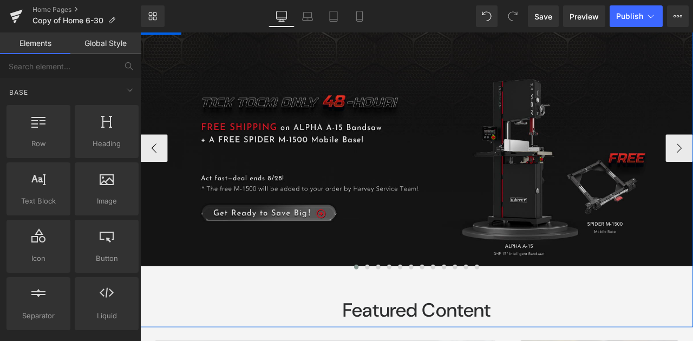
scroll to position [72, 0]
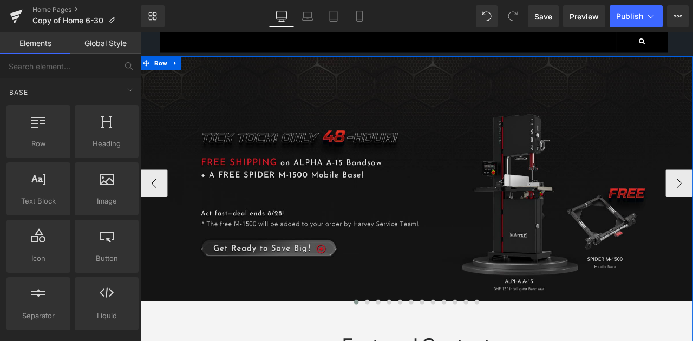
click at [449, 220] on img at bounding box center [467, 206] width 655 height 290
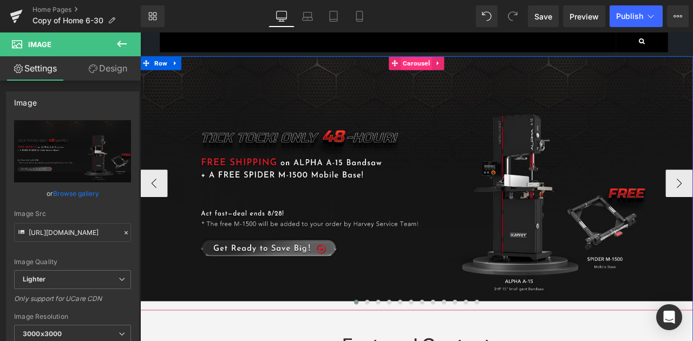
click at [461, 73] on span "Carousel" at bounding box center [467, 69] width 37 height 16
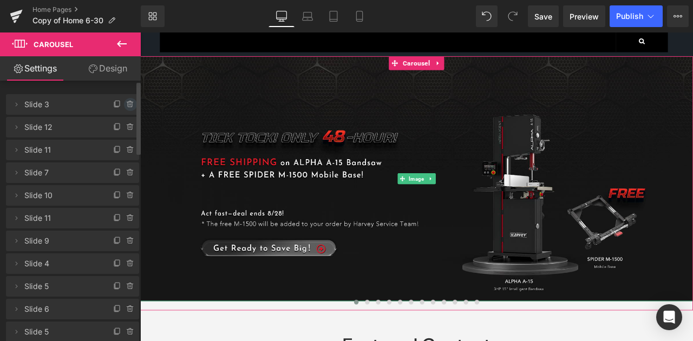
click at [129, 101] on icon at bounding box center [130, 101] width 2 height 1
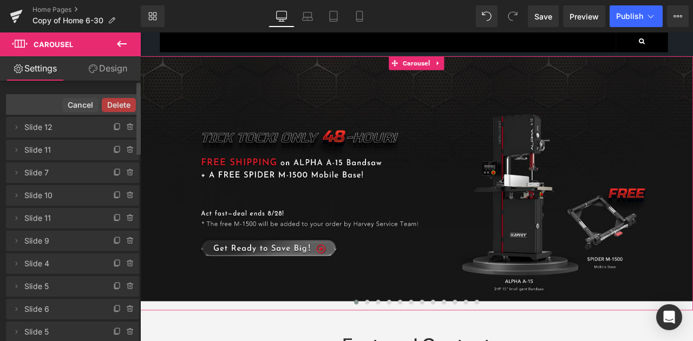
click at [120, 113] on div "Delete Cancel" at bounding box center [72, 104] width 133 height 21
click at [120, 110] on button "Delete" at bounding box center [119, 105] width 34 height 14
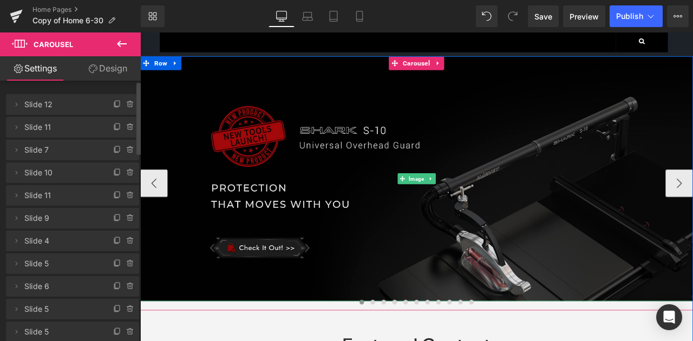
click at [467, 155] on img at bounding box center [467, 206] width 655 height 290
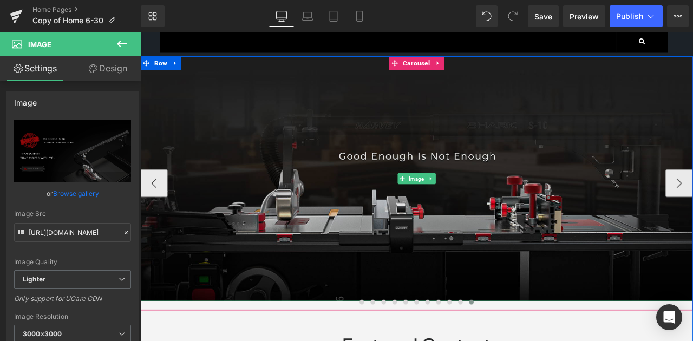
click at [653, 151] on img at bounding box center [467, 206] width 655 height 290
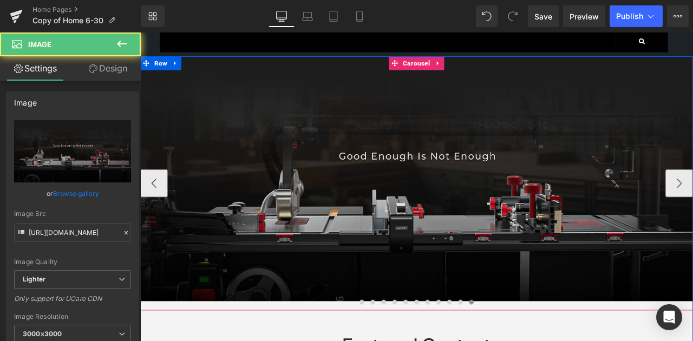
click at [466, 68] on span "Carousel" at bounding box center [467, 69] width 37 height 16
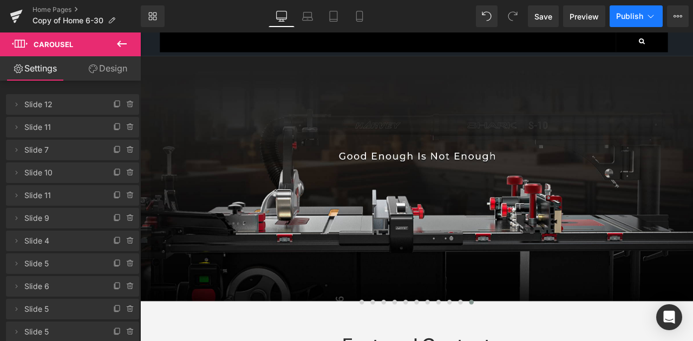
click at [628, 14] on span "Publish" at bounding box center [629, 16] width 27 height 9
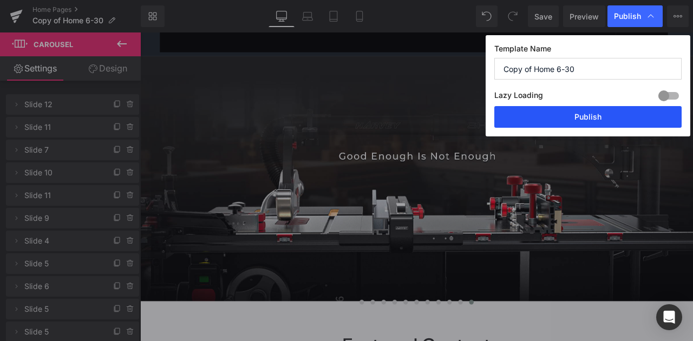
click at [625, 112] on button "Publish" at bounding box center [587, 117] width 187 height 22
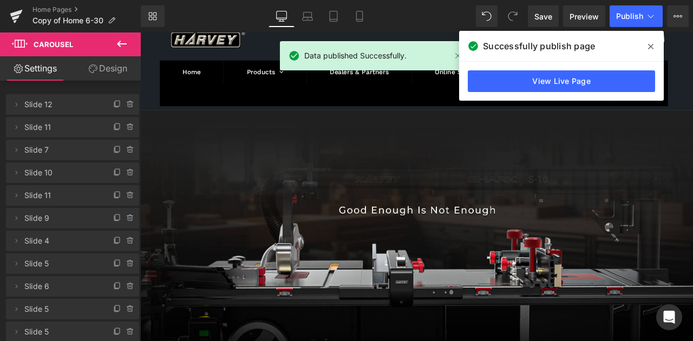
scroll to position [0, 0]
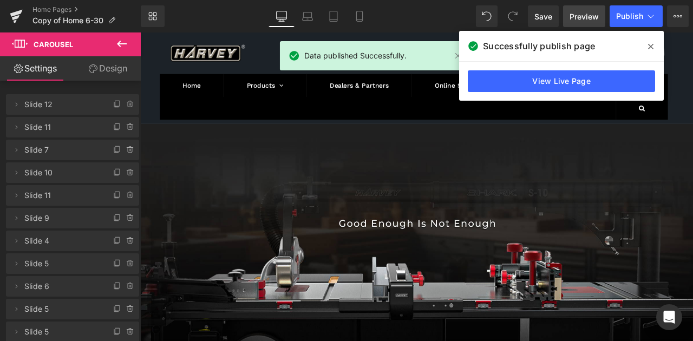
click at [588, 22] on link "Preview" at bounding box center [584, 16] width 42 height 22
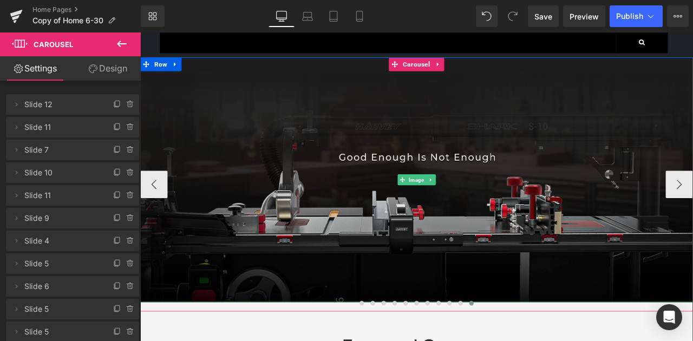
scroll to position [28, 0]
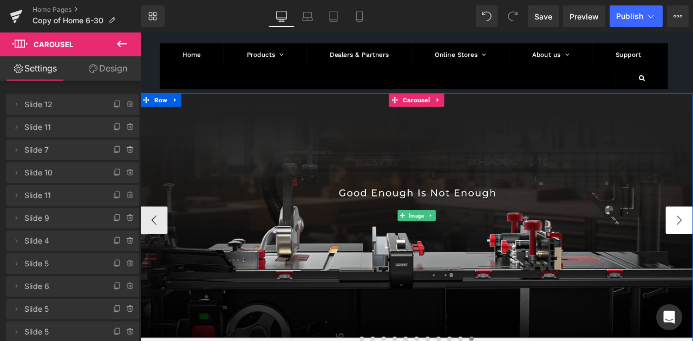
click at [154, 255] on button "‹" at bounding box center [156, 255] width 32 height 32
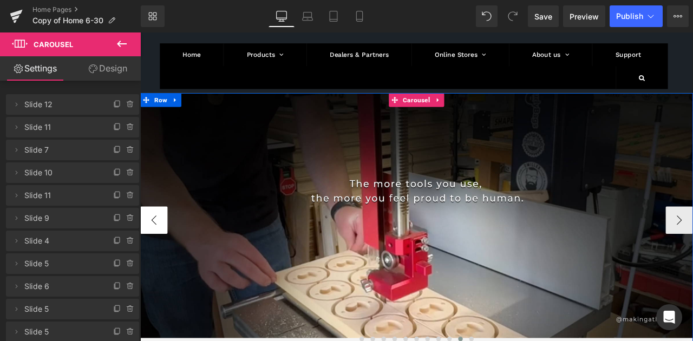
click at [154, 255] on button "‹" at bounding box center [156, 255] width 32 height 32
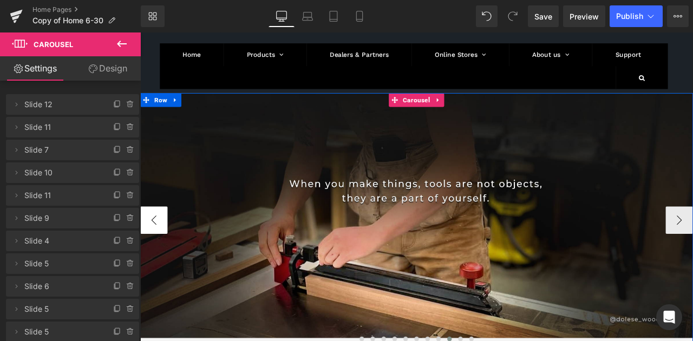
click at [154, 255] on button "‹" at bounding box center [156, 255] width 32 height 32
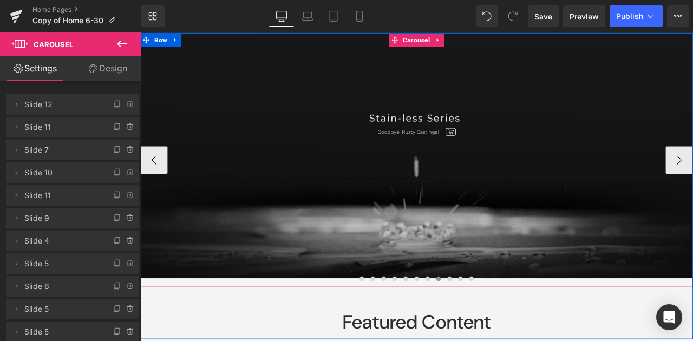
scroll to position [101, 0]
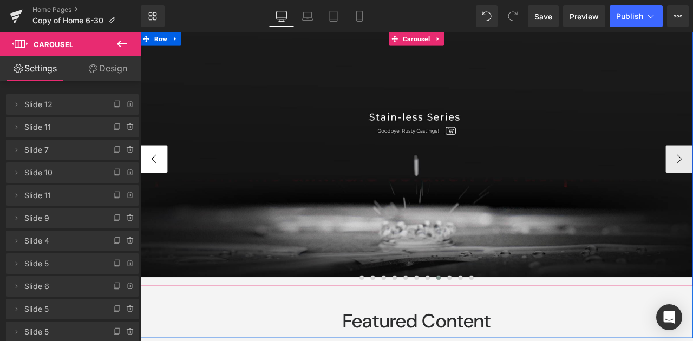
click at [151, 180] on button "‹" at bounding box center [156, 182] width 32 height 32
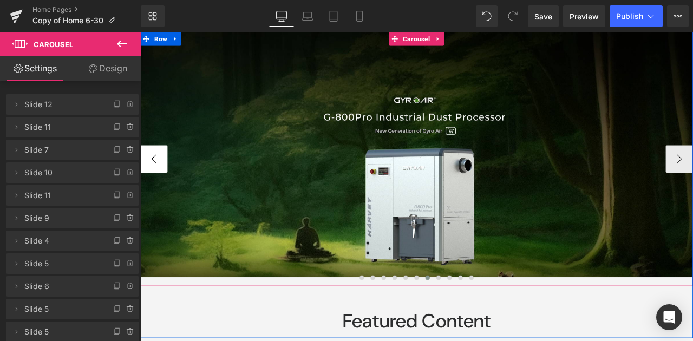
click at [153, 178] on button "‹" at bounding box center [156, 182] width 32 height 32
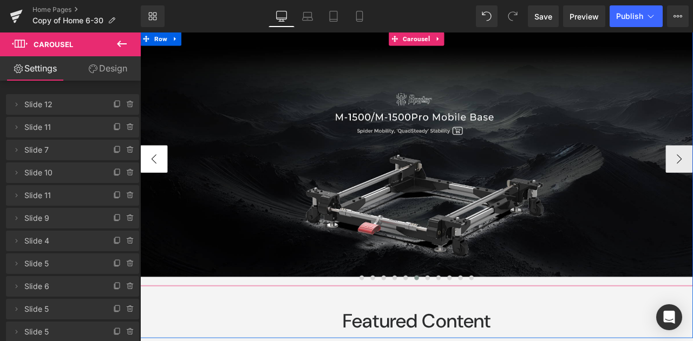
click at [153, 178] on button "‹" at bounding box center [156, 182] width 32 height 32
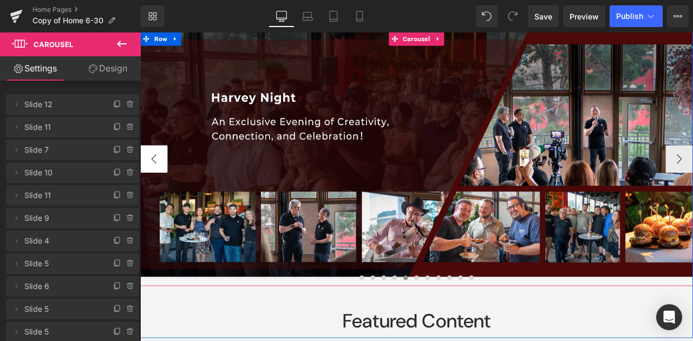
click at [153, 178] on button "‹" at bounding box center [156, 182] width 32 height 32
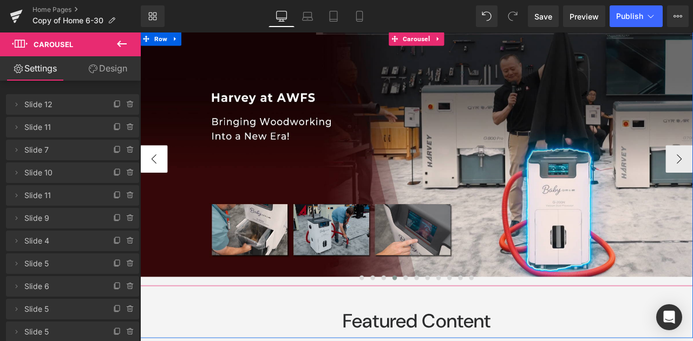
click at [153, 178] on button "‹" at bounding box center [156, 182] width 32 height 32
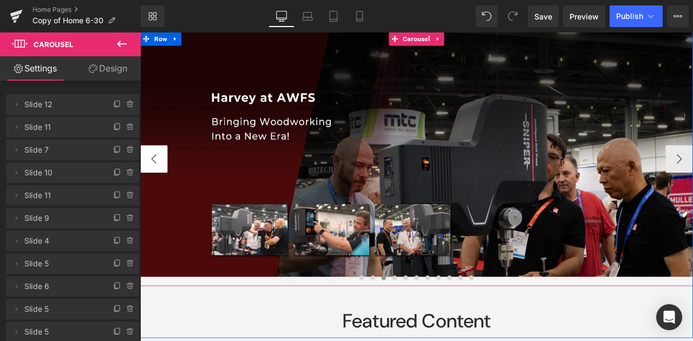
click at [153, 178] on button "‹" at bounding box center [156, 182] width 32 height 32
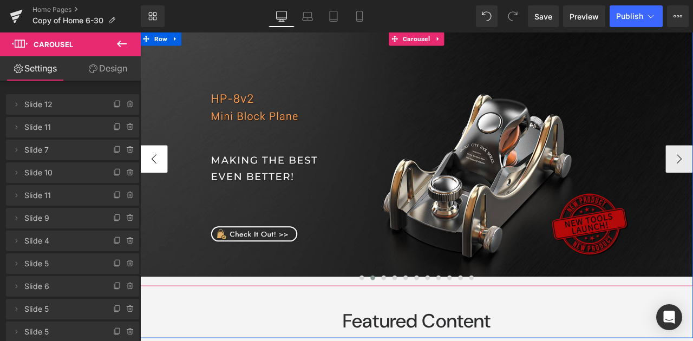
click at [153, 178] on button "‹" at bounding box center [156, 182] width 32 height 32
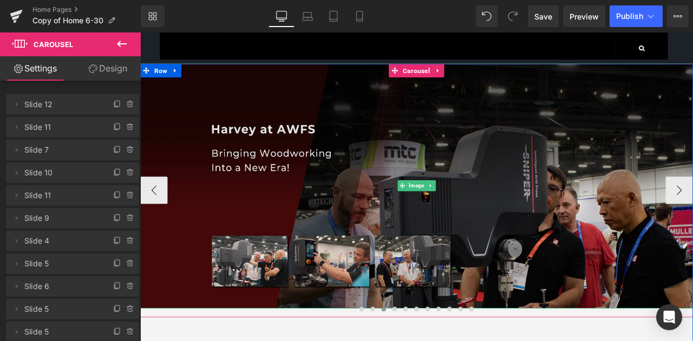
scroll to position [72, 0]
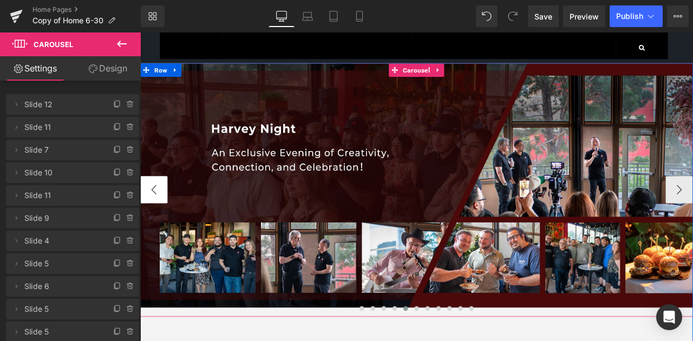
click at [148, 218] on button "‹" at bounding box center [156, 219] width 32 height 32
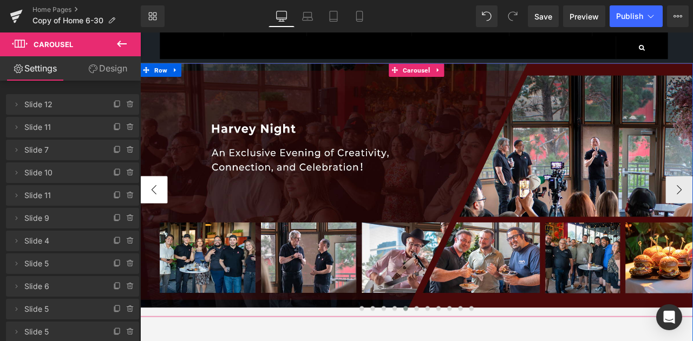
click at [146, 216] on button "‹" at bounding box center [156, 219] width 32 height 32
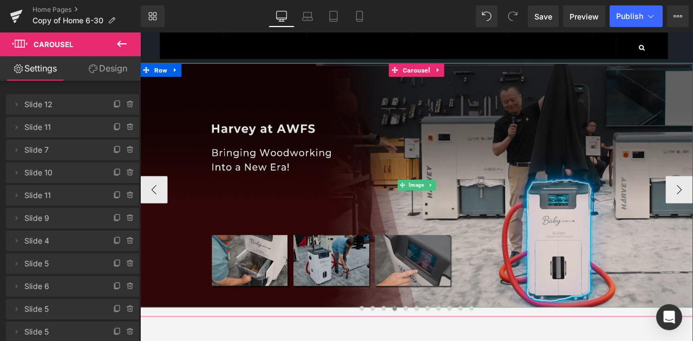
click at [620, 204] on img at bounding box center [467, 214] width 655 height 290
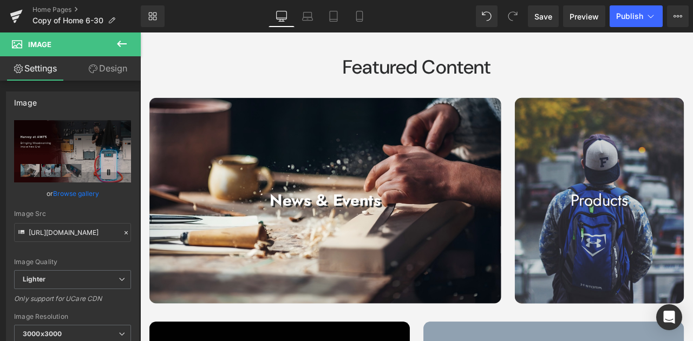
scroll to position [353, 0]
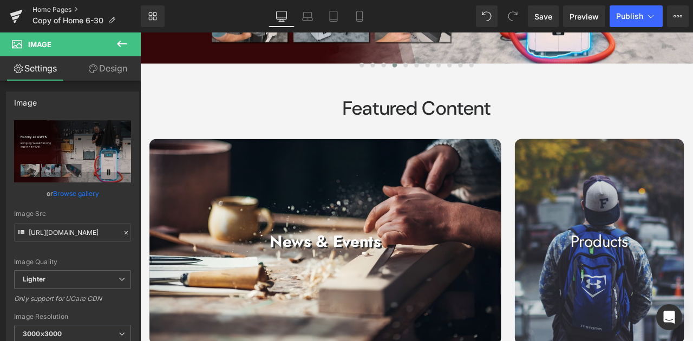
click at [65, 8] on link "Home Pages" at bounding box center [86, 9] width 108 height 9
